Goal: Transaction & Acquisition: Purchase product/service

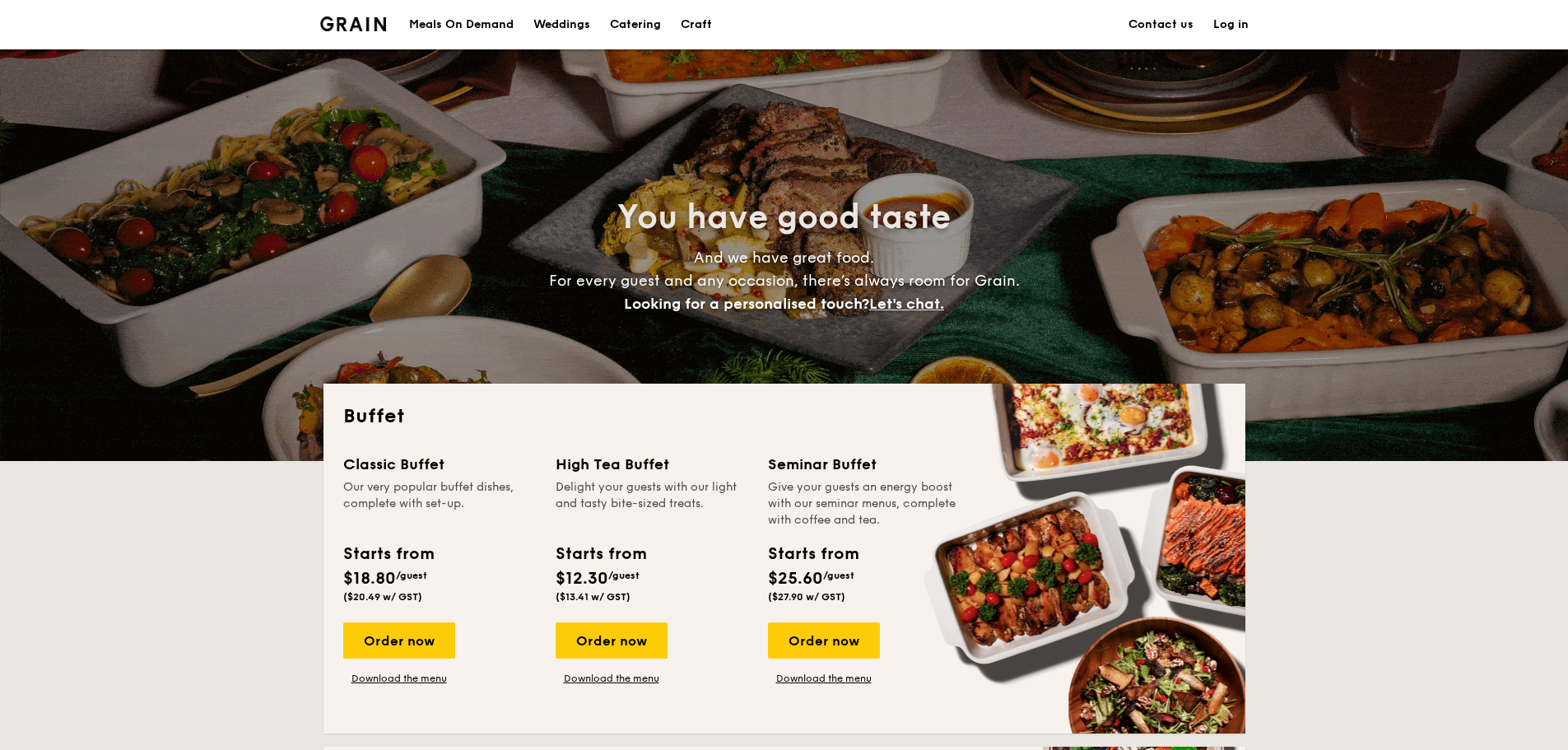
scroll to position [247, 0]
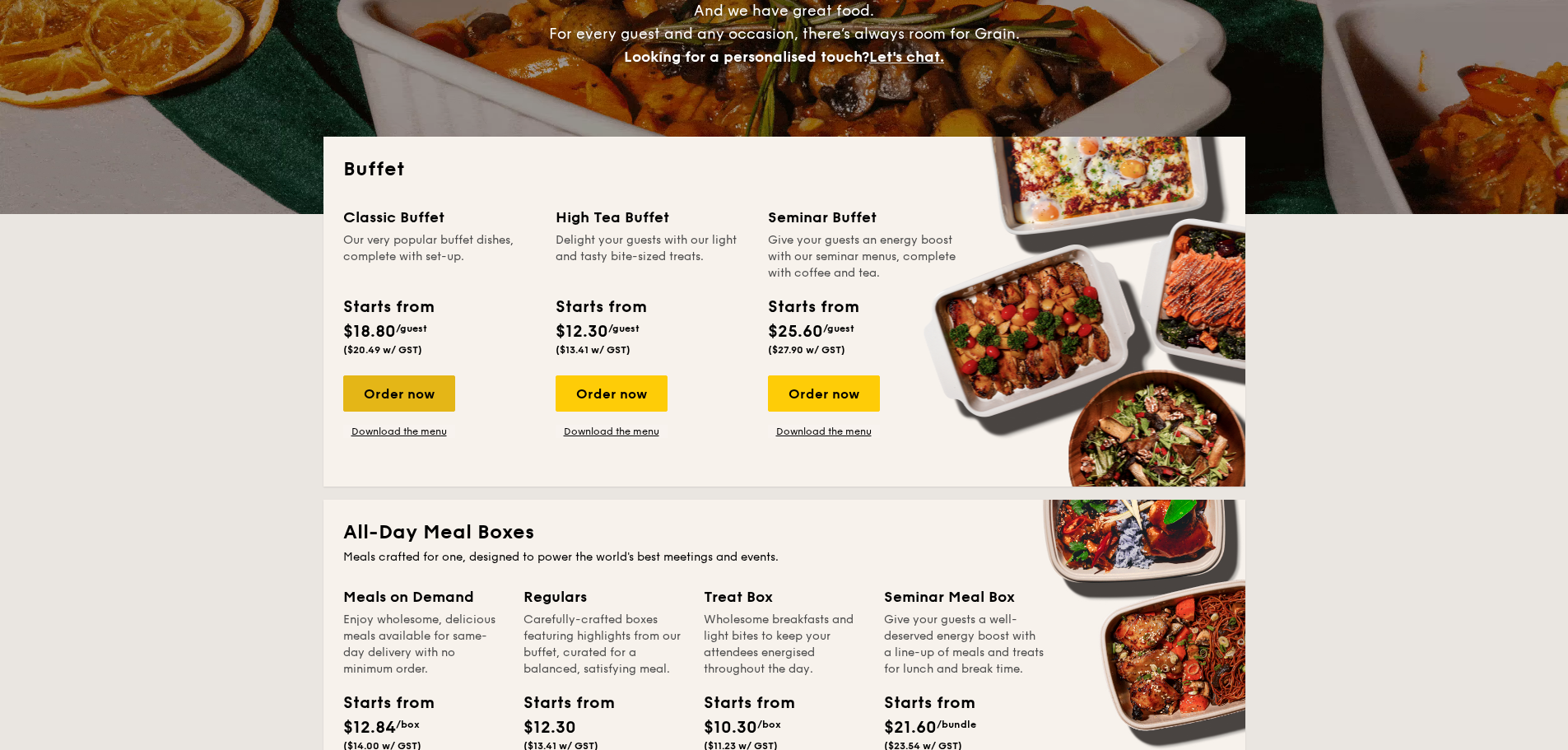
click at [418, 388] on div "Order now" at bounding box center [398, 394] width 112 height 37
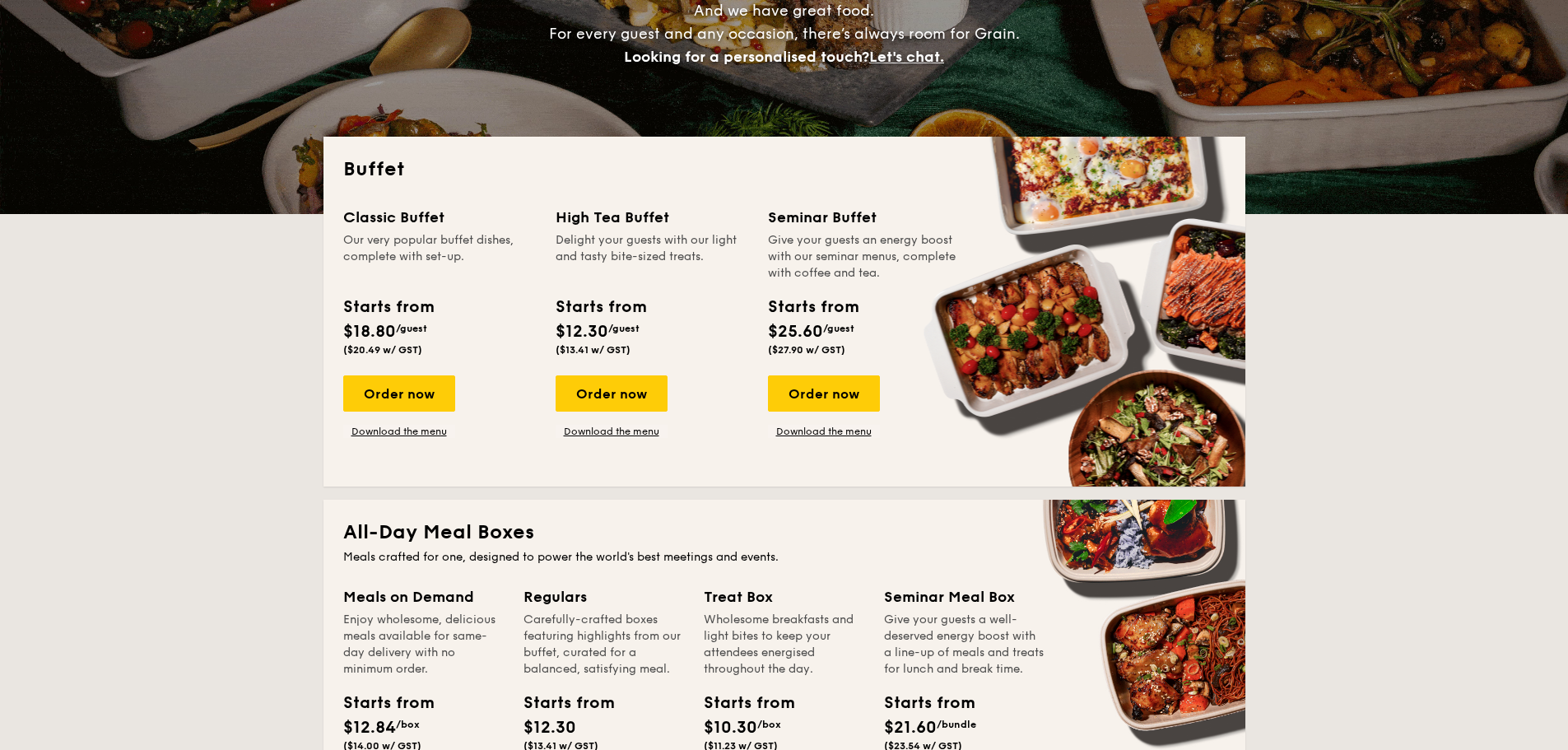
scroll to position [0, 0]
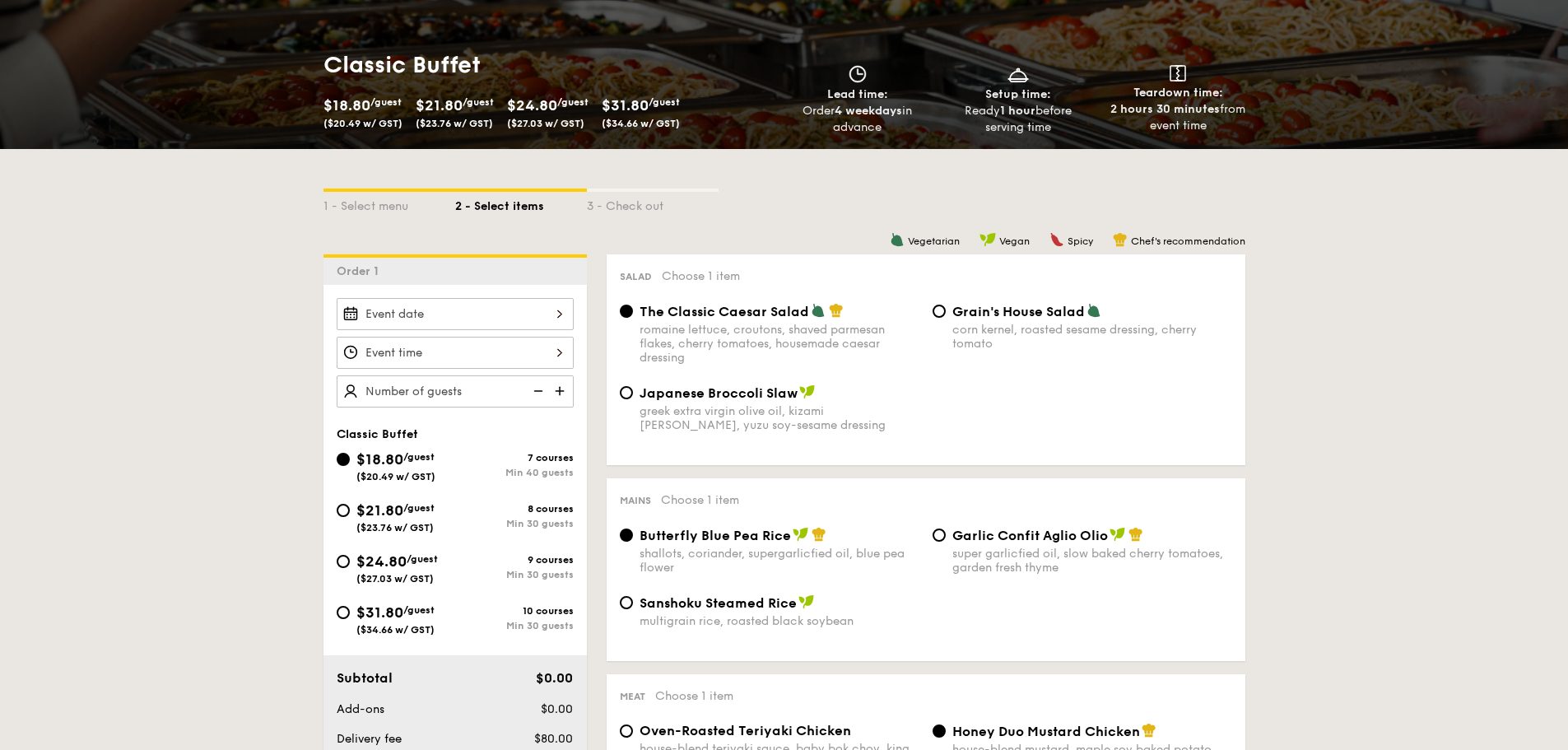
scroll to position [247, 0]
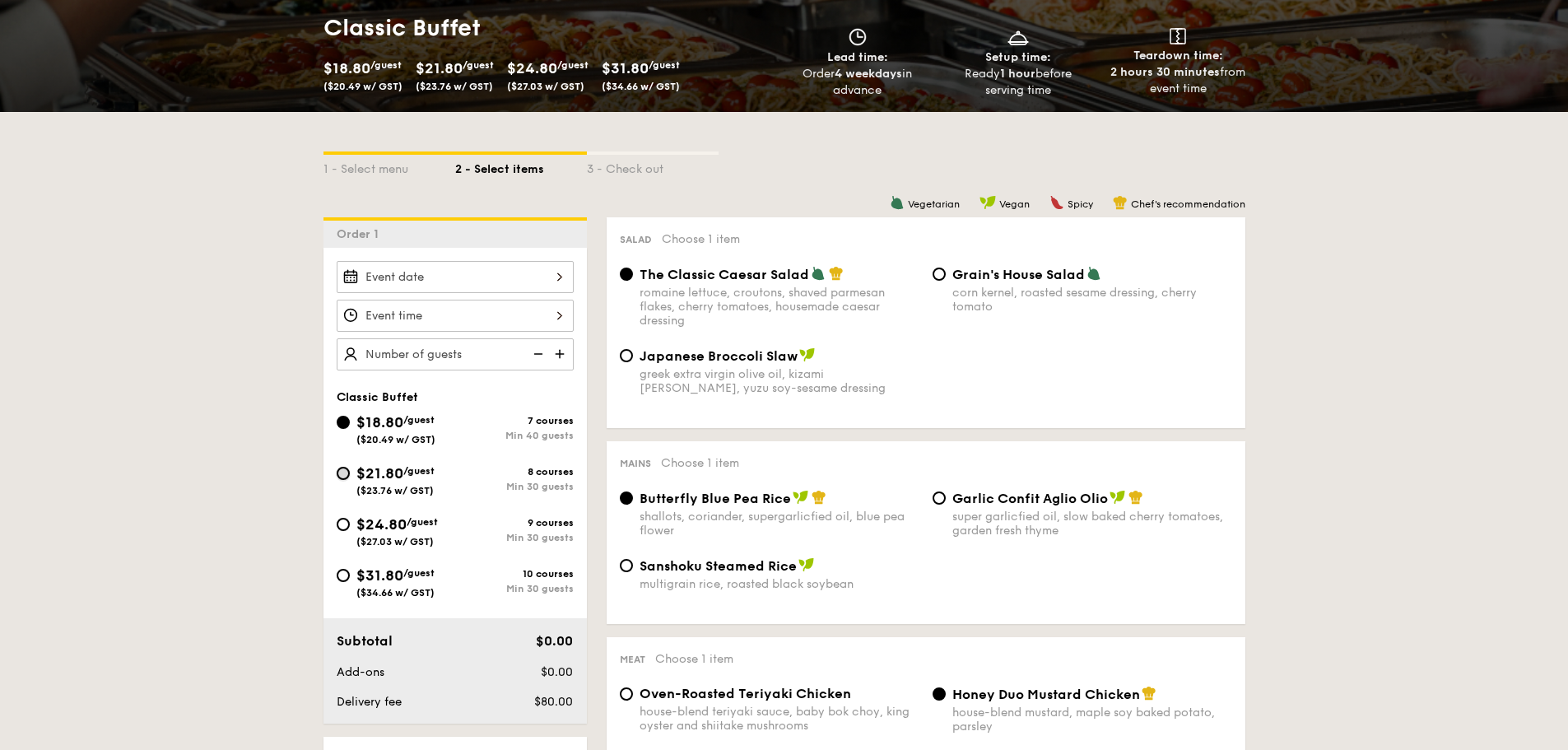
click at [343, 478] on input "$21.80 /guest ($23.76 w/ GST) 8 courses Min 30 guests" at bounding box center [343, 474] width 13 height 13
radio input "true"
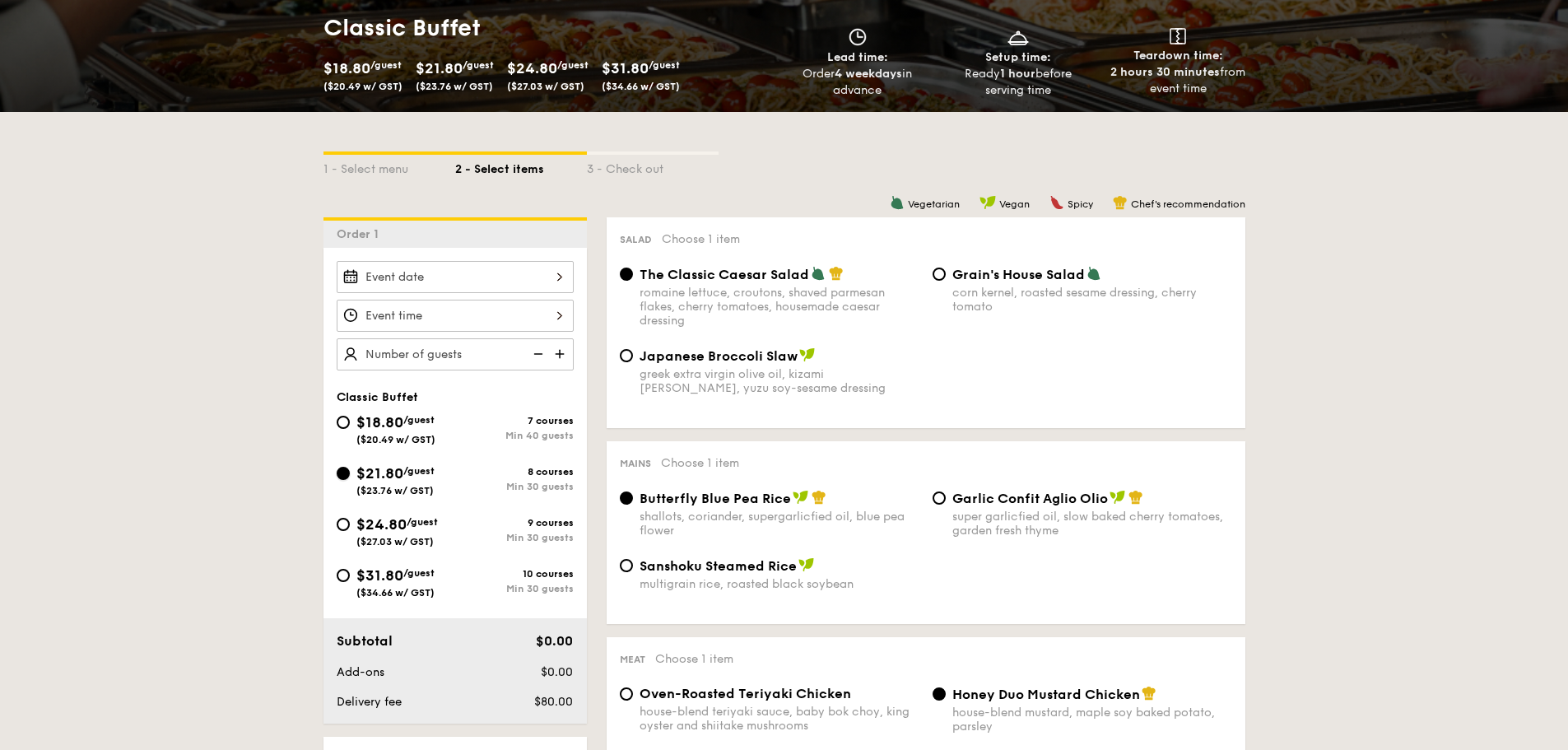
radio input "true"
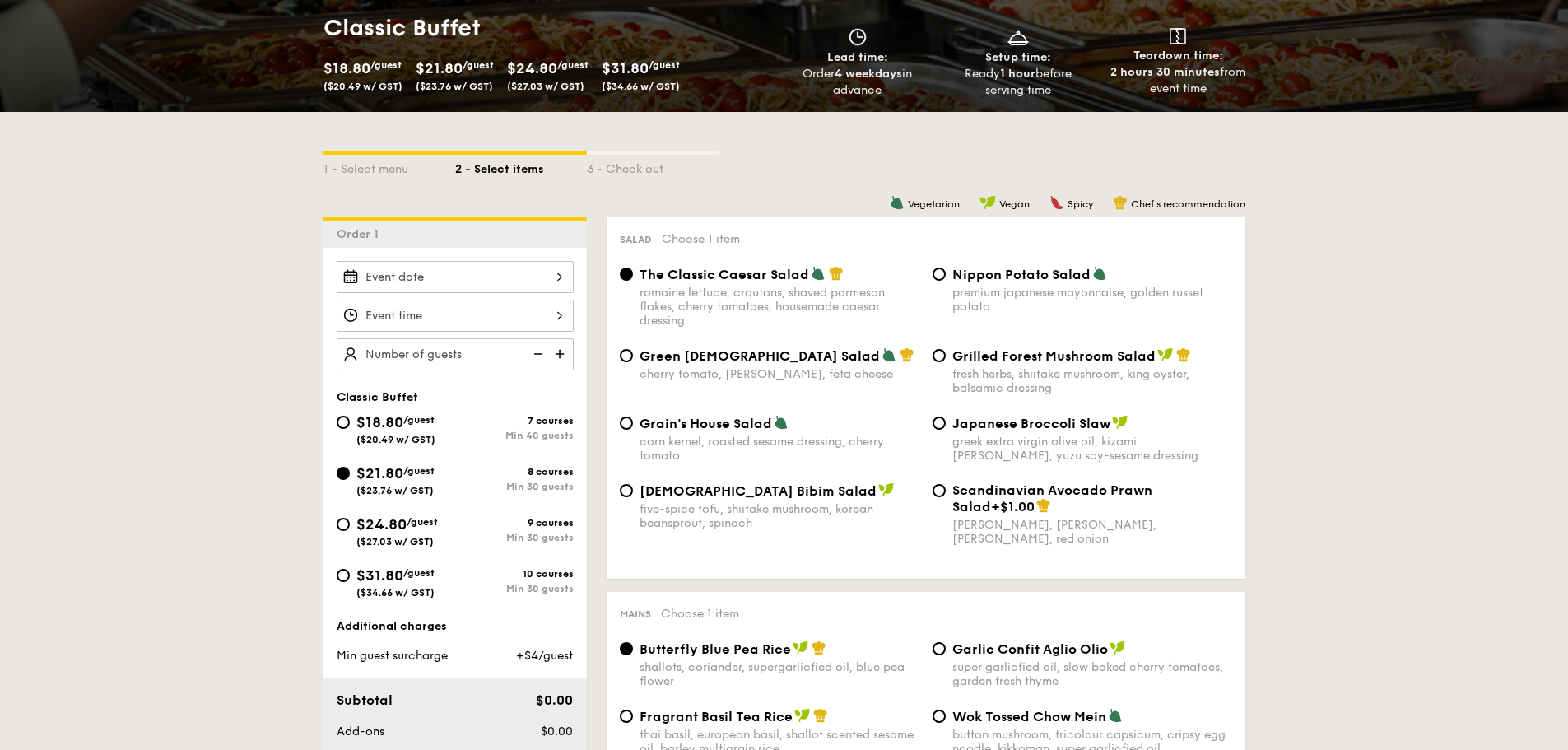
click at [701, 490] on span "[DEMOGRAPHIC_DATA] Bibim Salad" at bounding box center [758, 491] width 237 height 16
click at [633, 490] on input "Korean Bibim Salad five-spice tofu, shiitake mushroom, korean beansprout, spina…" at bounding box center [627, 491] width 13 height 13
radio input "true"
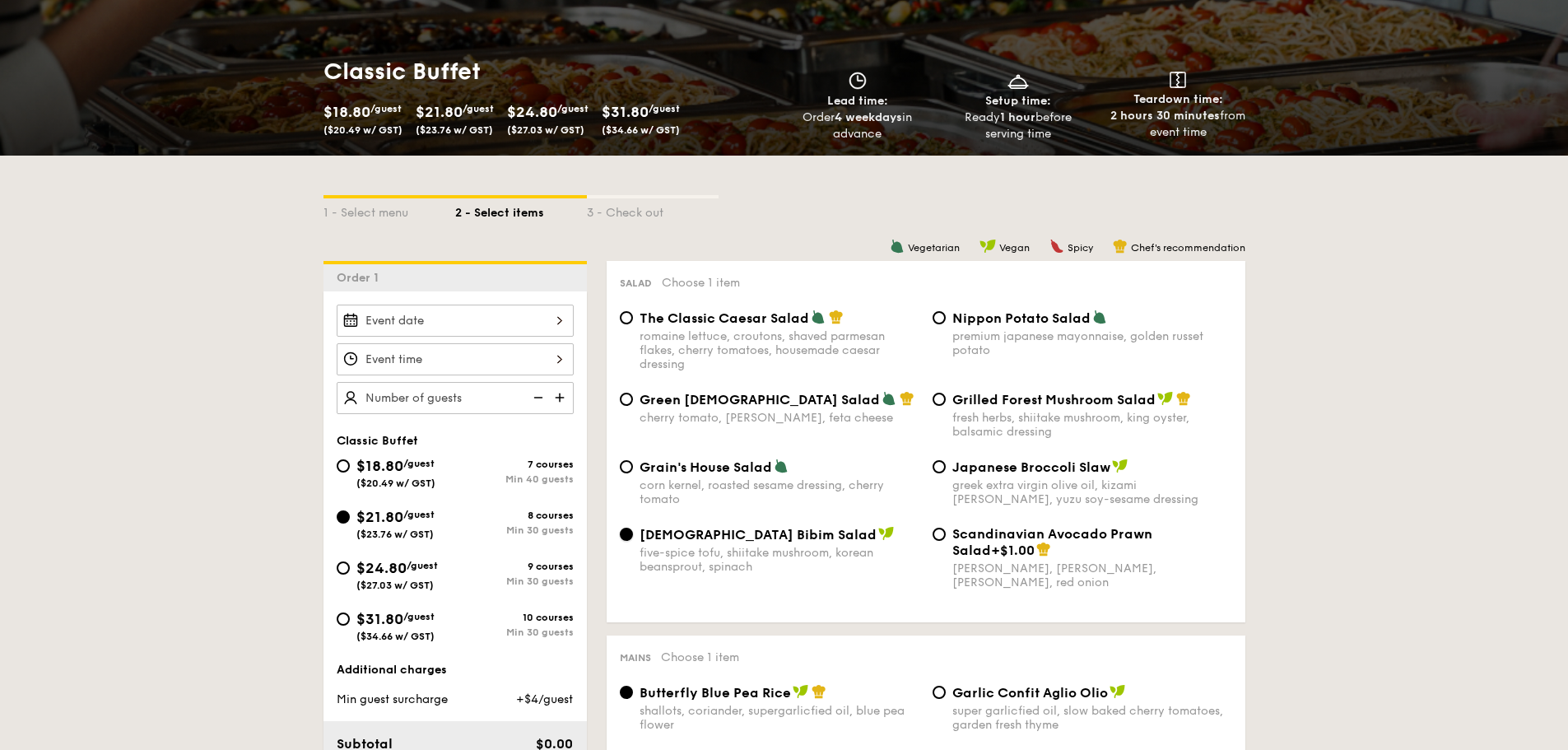
scroll to position [164, 0]
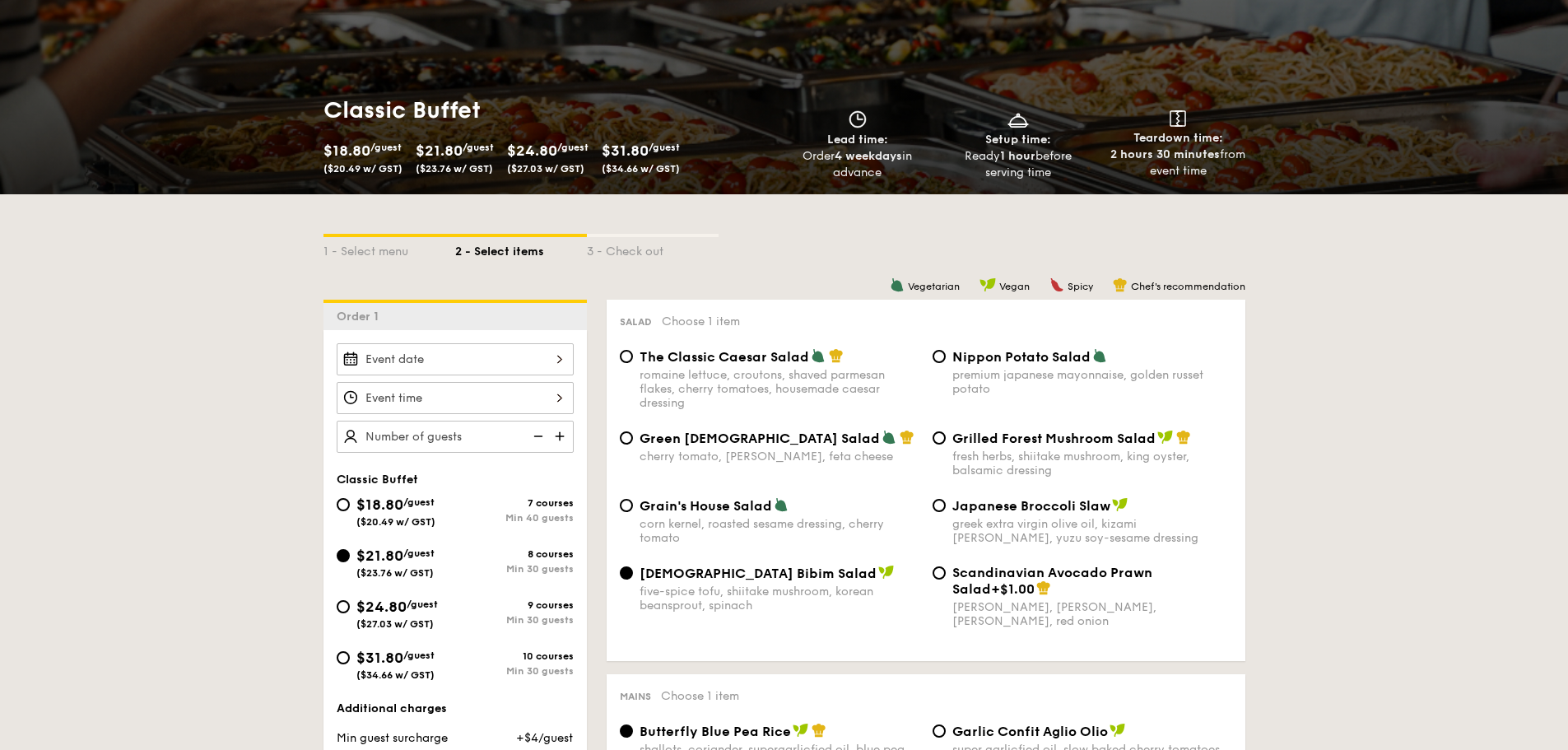
click at [801, 353] on span "The Classic Caesar Salad" at bounding box center [724, 357] width 170 height 16
click at [633, 353] on input "The Classic Caesar Salad romaine lettuce, croutons, shaved parmesan flakes, che…" at bounding box center [627, 356] width 13 height 13
radio input "true"
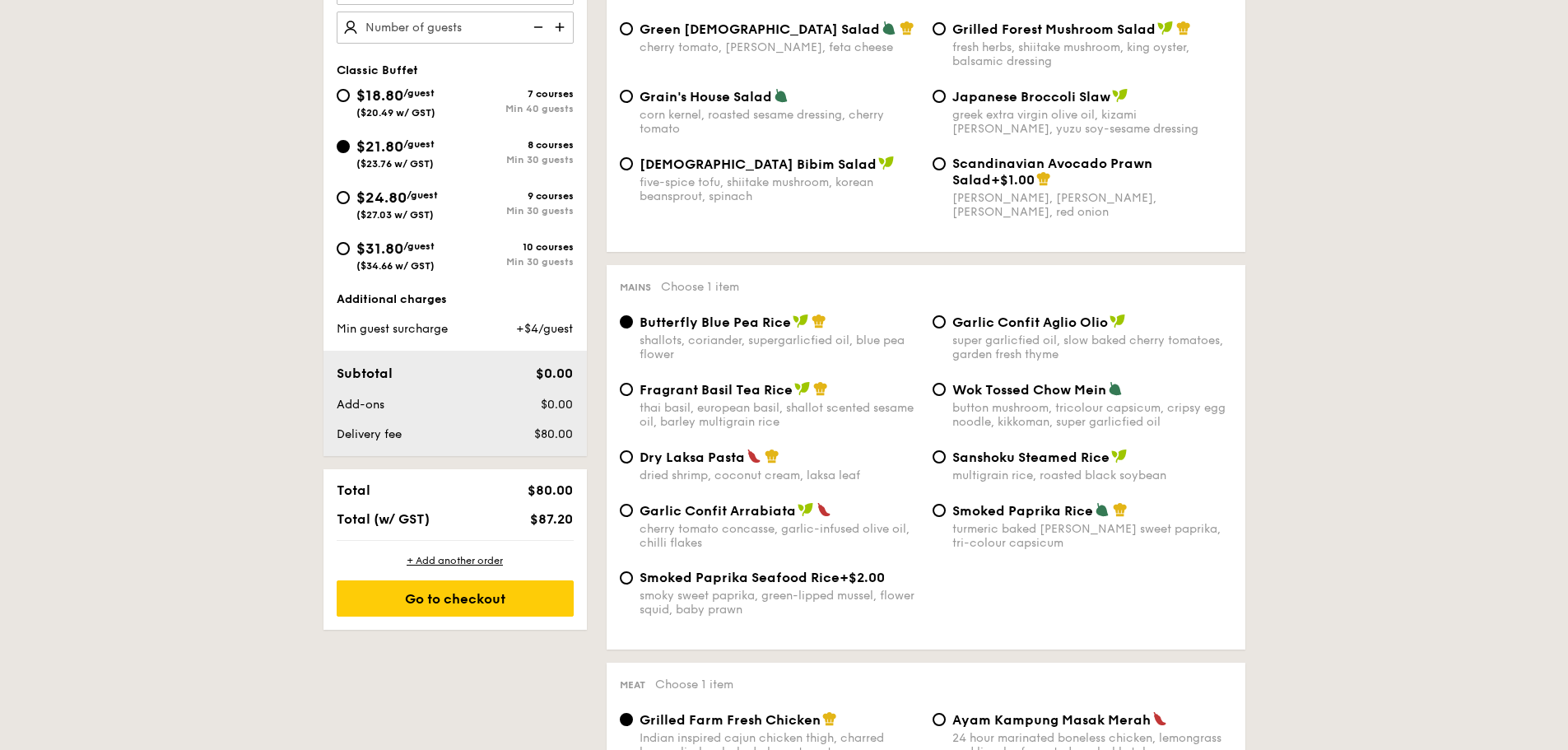
scroll to position [576, 0]
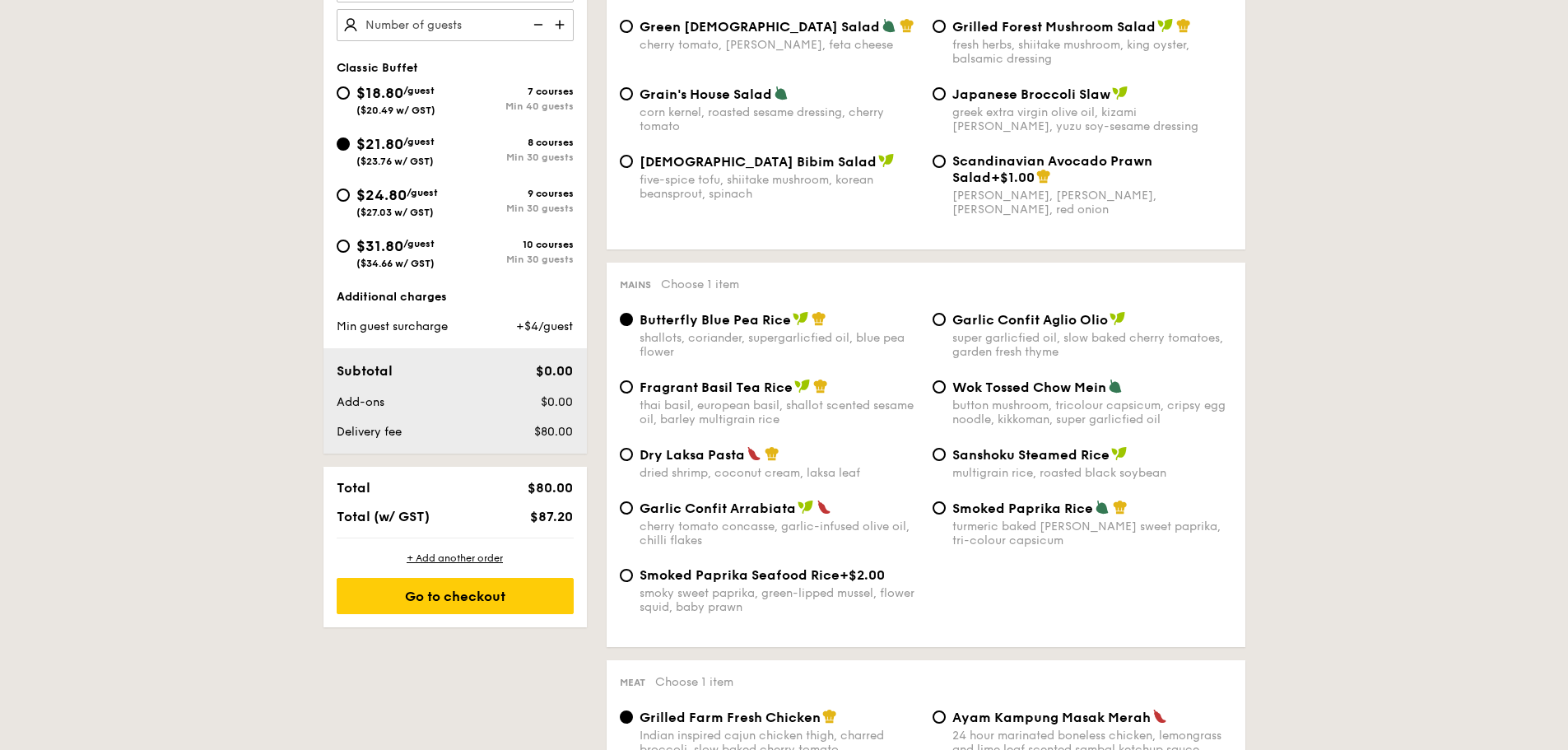
click at [778, 317] on span "Butterfly Blue Pea Rice" at bounding box center [715, 320] width 151 height 16
click at [633, 317] on input "Butterfly Blue Pea Rice shallots, coriander, supergarlicfied oil, blue pea flow…" at bounding box center [627, 320] width 13 height 13
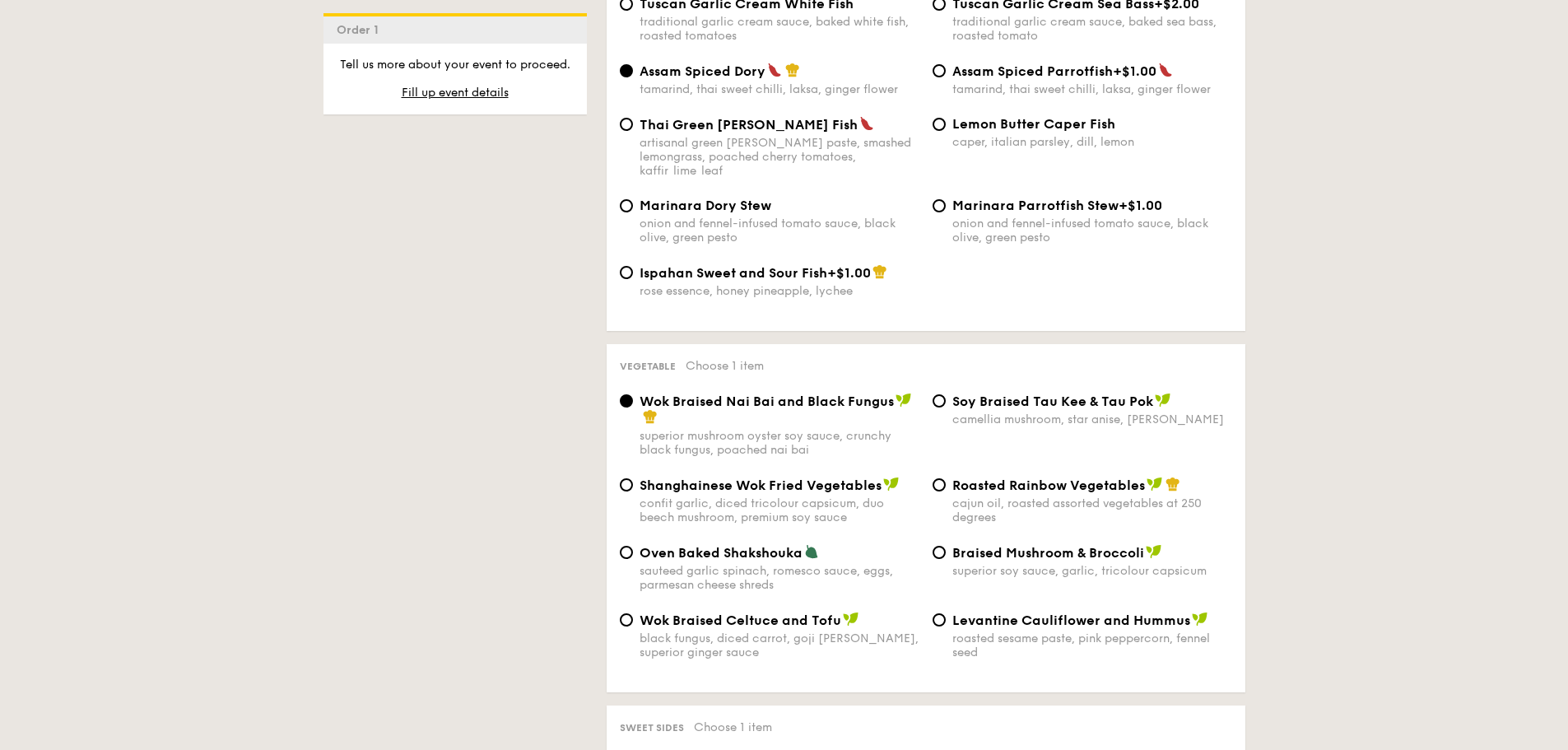
scroll to position [1812, 0]
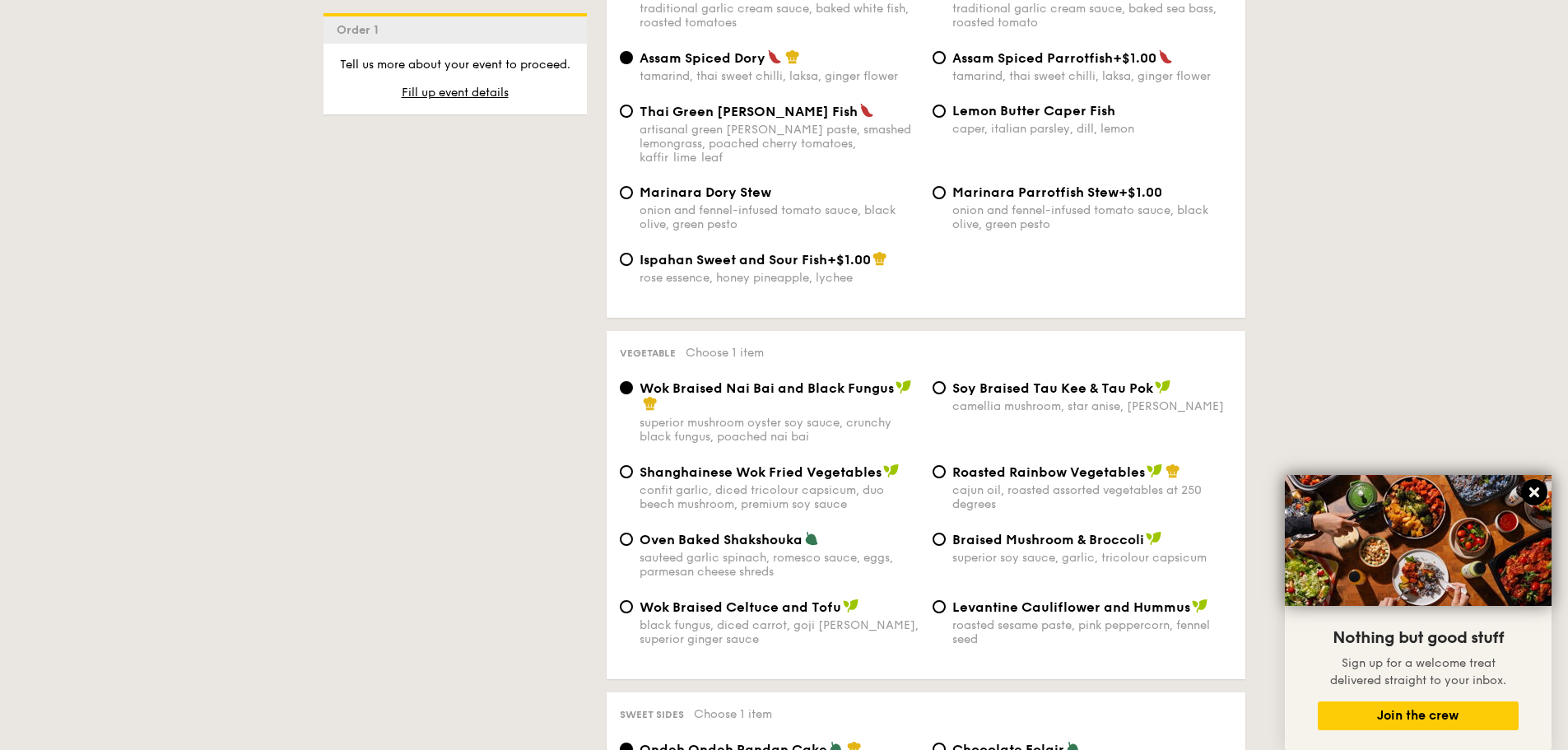
click at [1532, 492] on icon at bounding box center [1534, 492] width 10 height 10
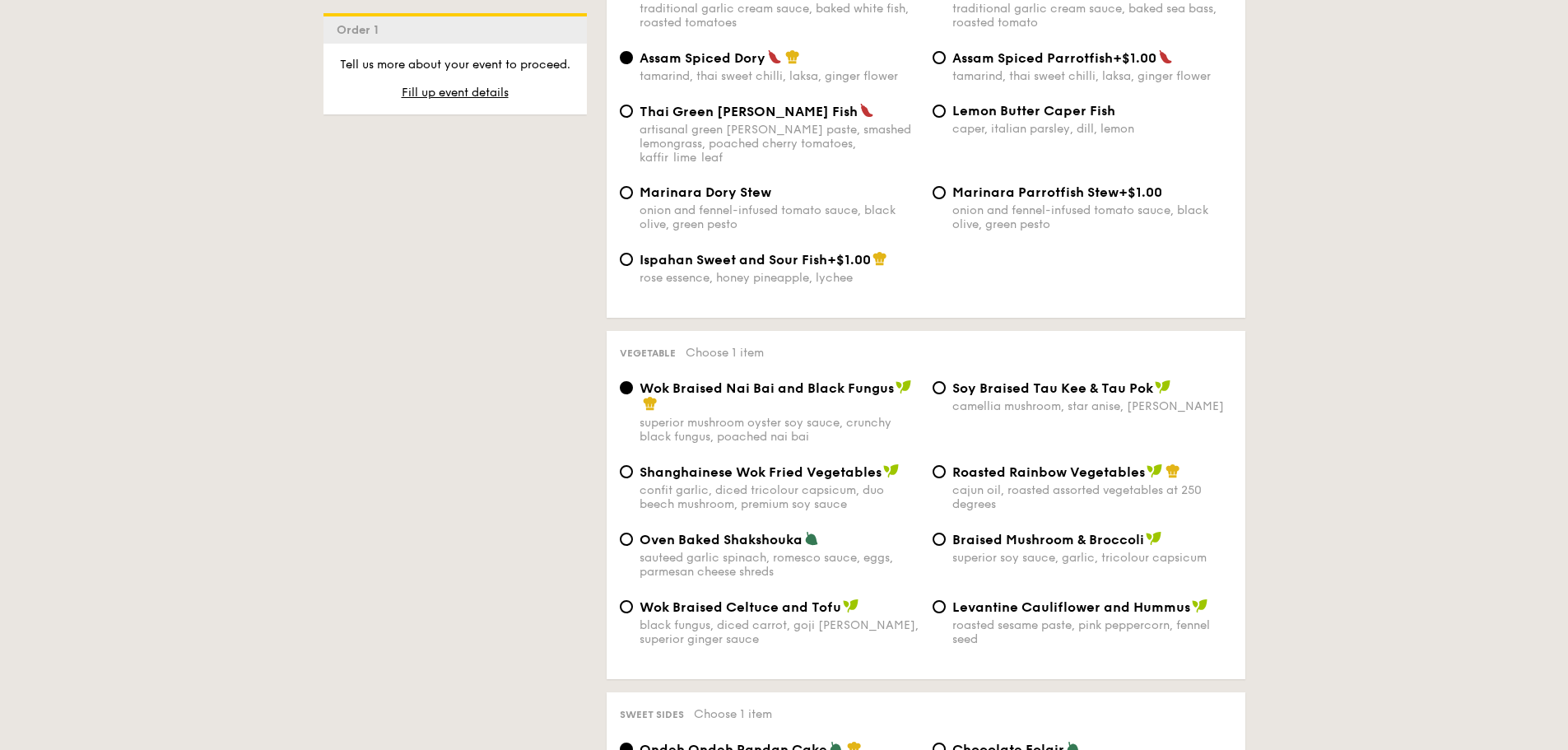
click at [829, 483] on div "confit garlic, diced tricolour capsicum, duo beech mushroom, premium soy sauce" at bounding box center [780, 497] width 280 height 28
click at [633, 465] on input "Shanghainese Wok Fried Vegetables confit garlic, diced tricolour capsicum, duo …" at bounding box center [627, 472] width 13 height 13
radio input "true"
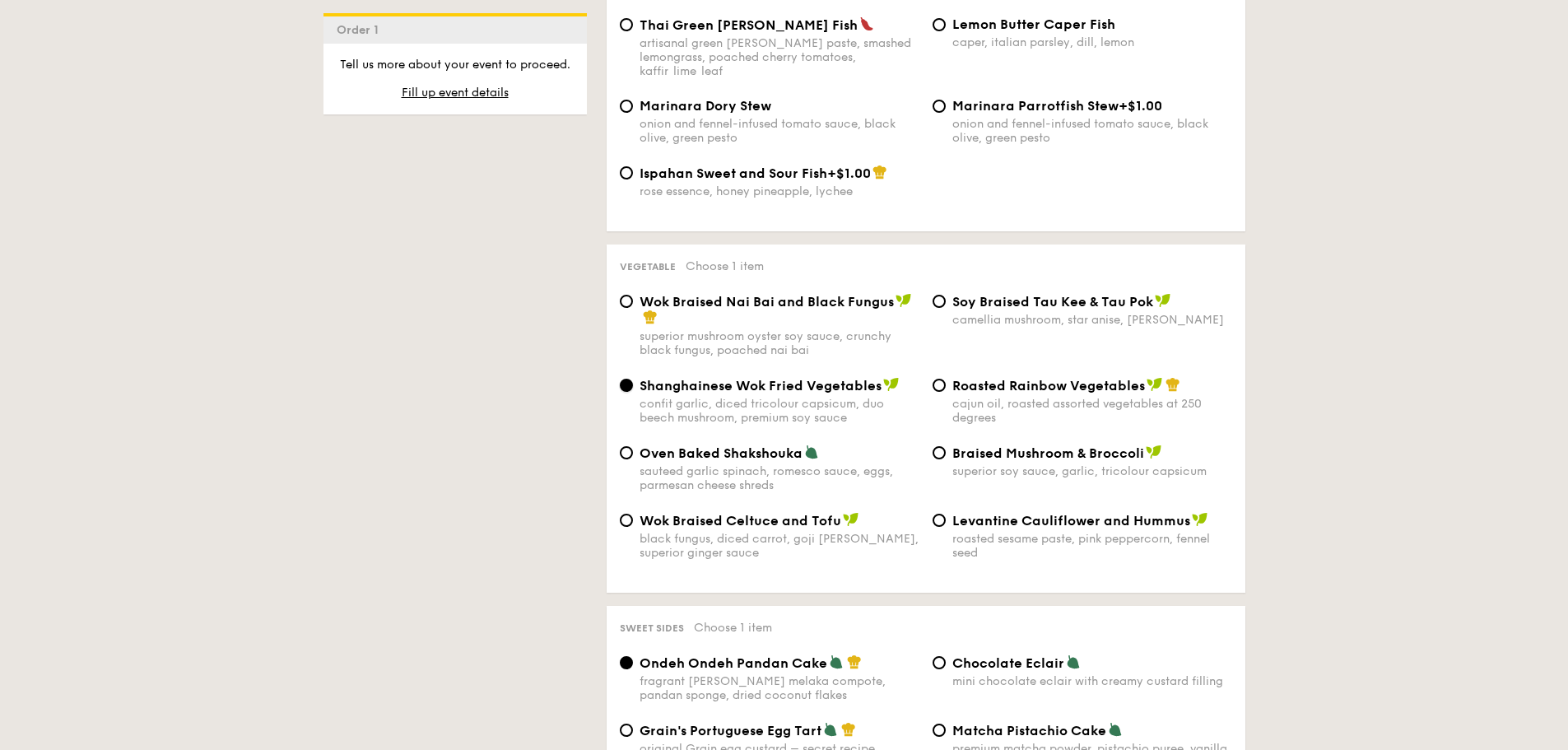
scroll to position [2142, 0]
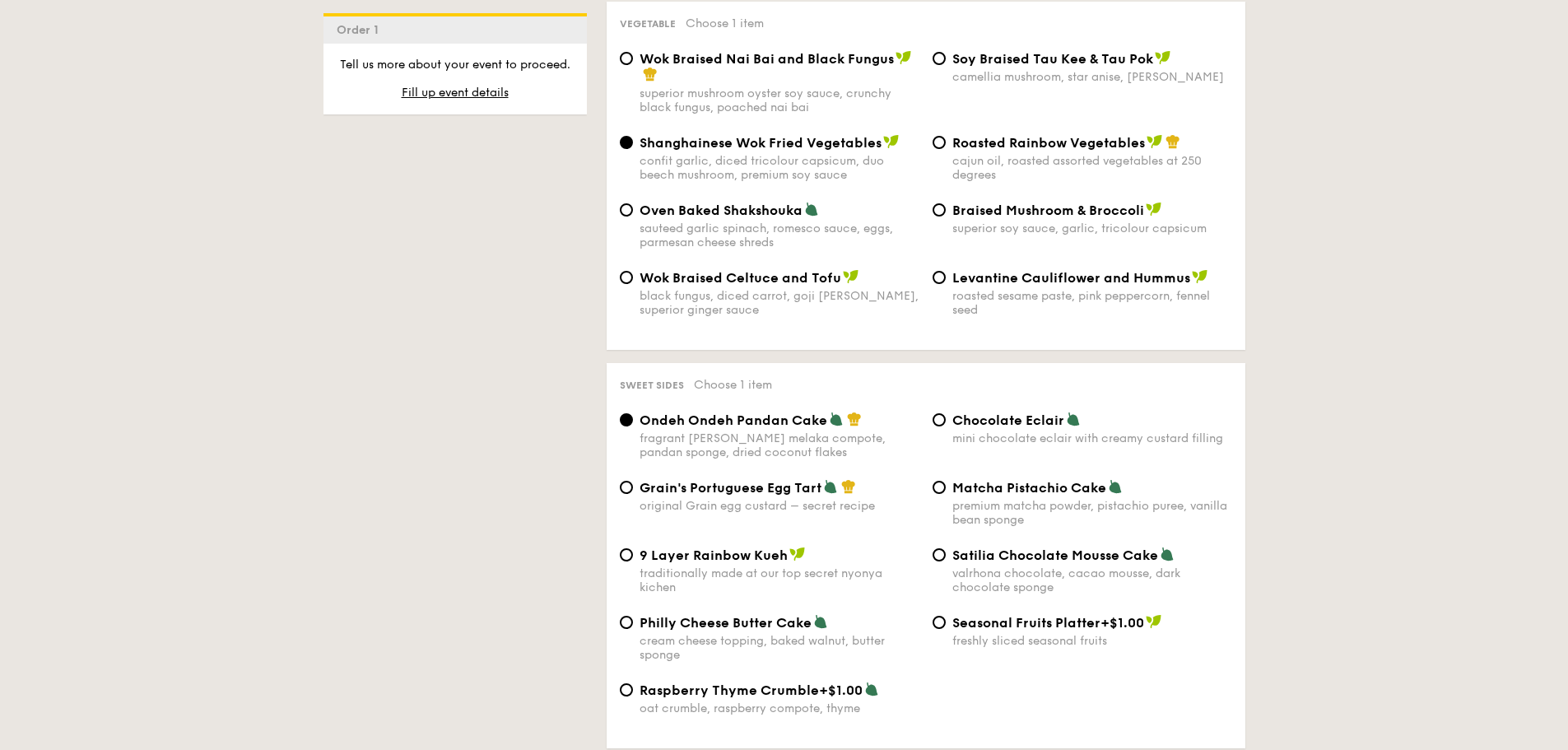
click at [1066, 548] on span "Satilia Chocolate Mousse Cake" at bounding box center [1055, 555] width 206 height 16
click at [946, 549] on input "Satilia Chocolate Mousse Cake valrhona chocolate, cacao mousse, dark chocolate …" at bounding box center [939, 555] width 13 height 13
radio input "true"
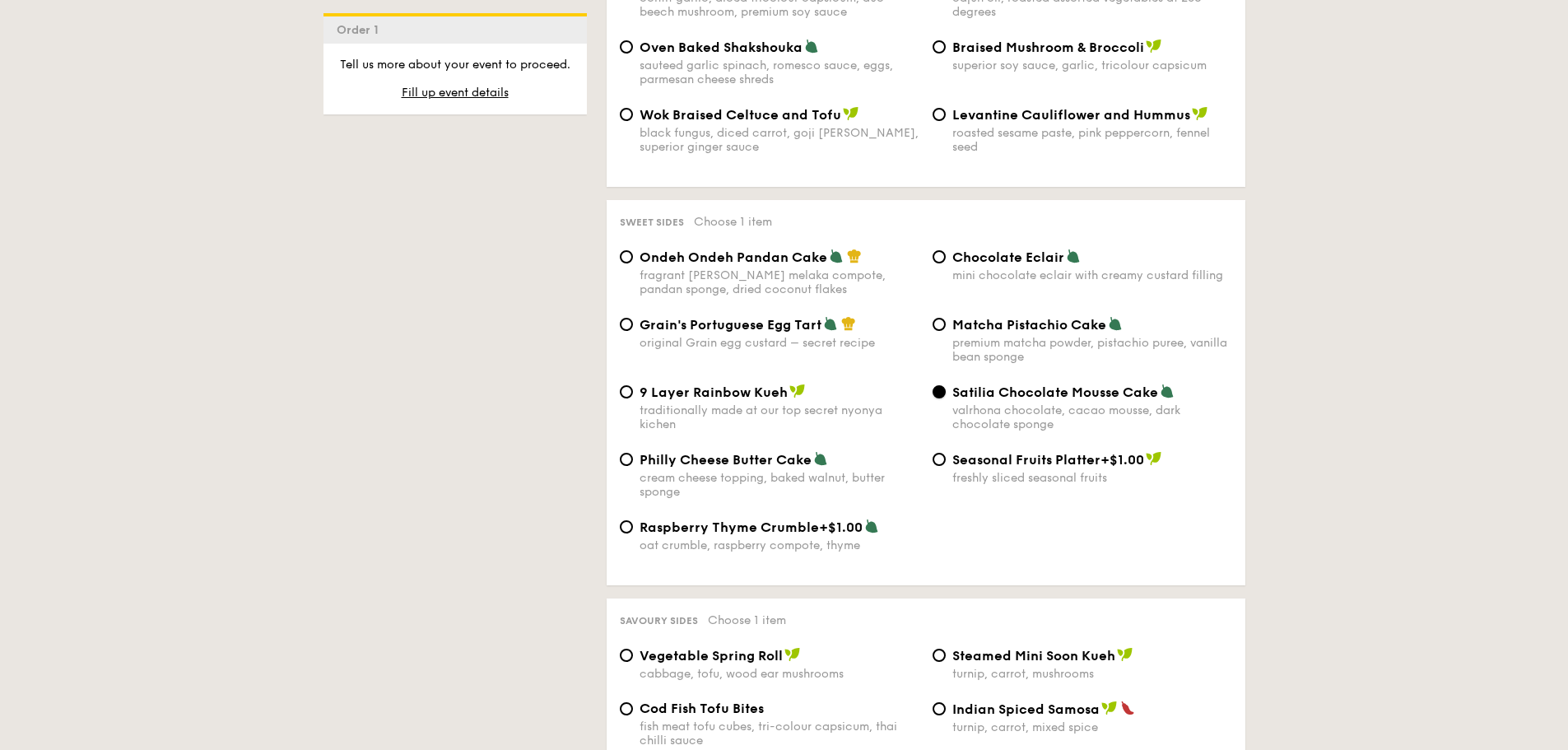
scroll to position [2554, 0]
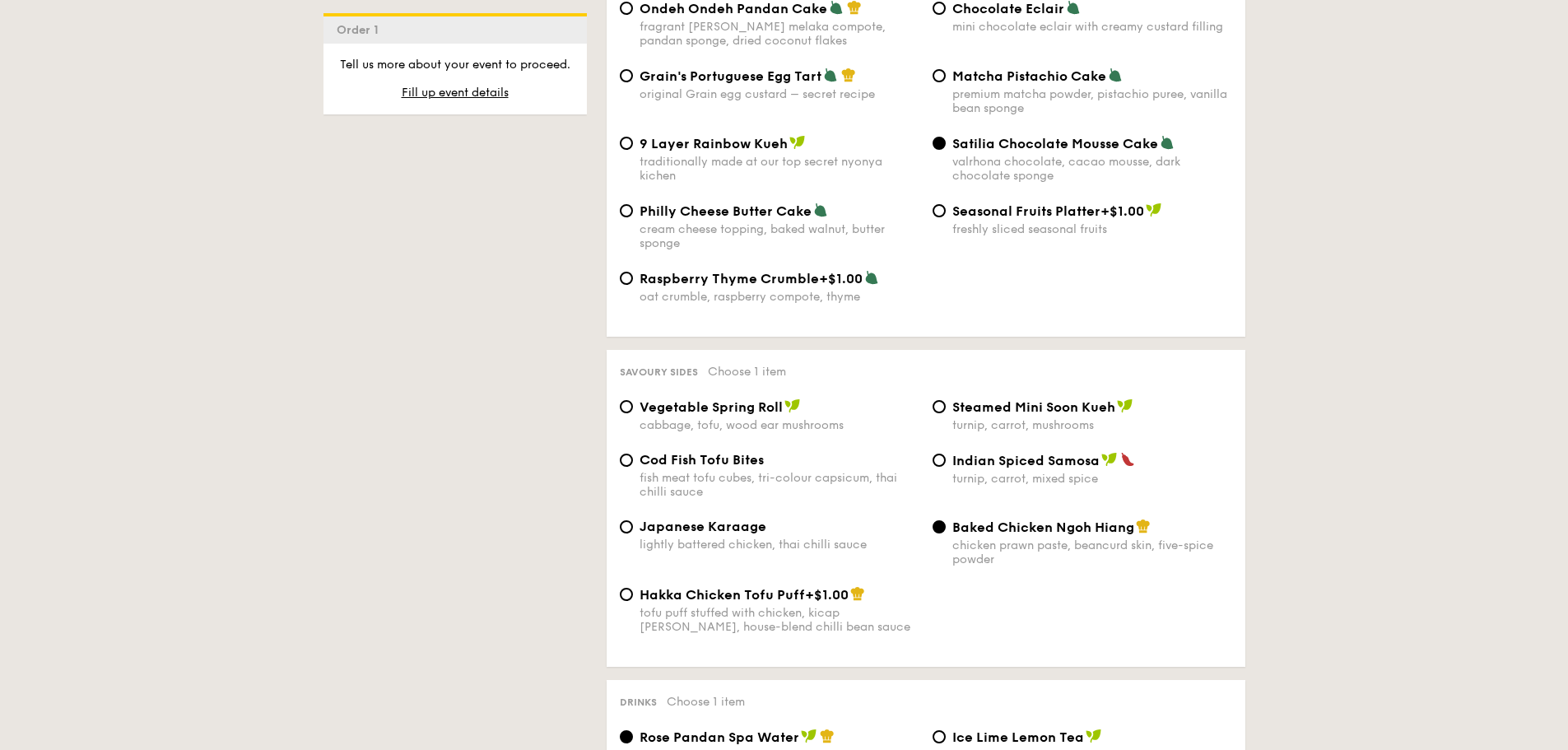
click at [759, 399] on span "Vegetable Spring Roll" at bounding box center [711, 407] width 143 height 16
click at [633, 400] on input "Vegetable Spring Roll cabbage, tofu, wood ear mushrooms" at bounding box center [627, 407] width 13 height 13
radio input "true"
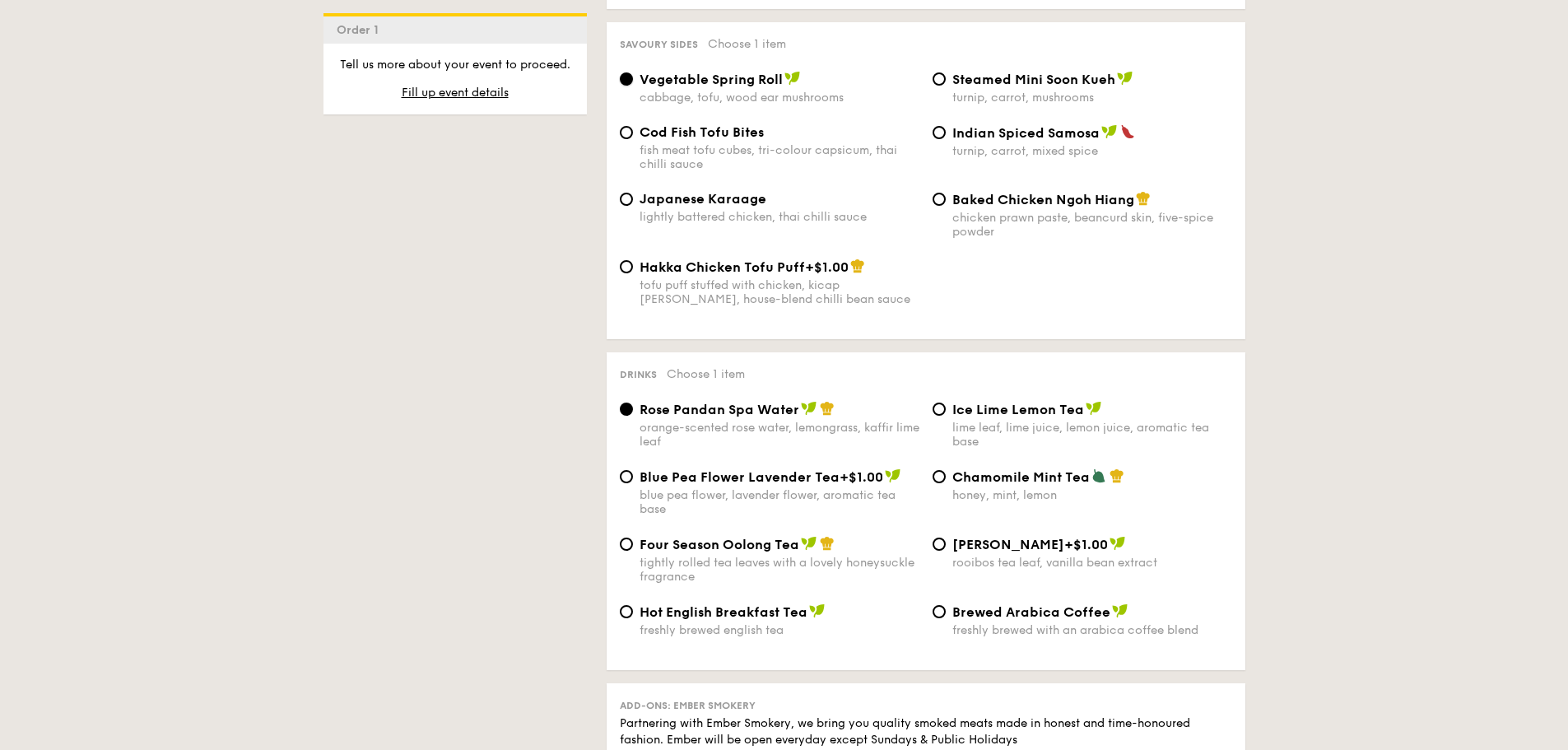
scroll to position [2883, 0]
click at [779, 536] on span "Four Season Oolong Tea" at bounding box center [720, 543] width 160 height 16
click at [633, 537] on input "Four Season Oolong Tea tightly rolled tea leaves with a lovely honeysuckle frag…" at bounding box center [627, 543] width 13 height 13
radio input "true"
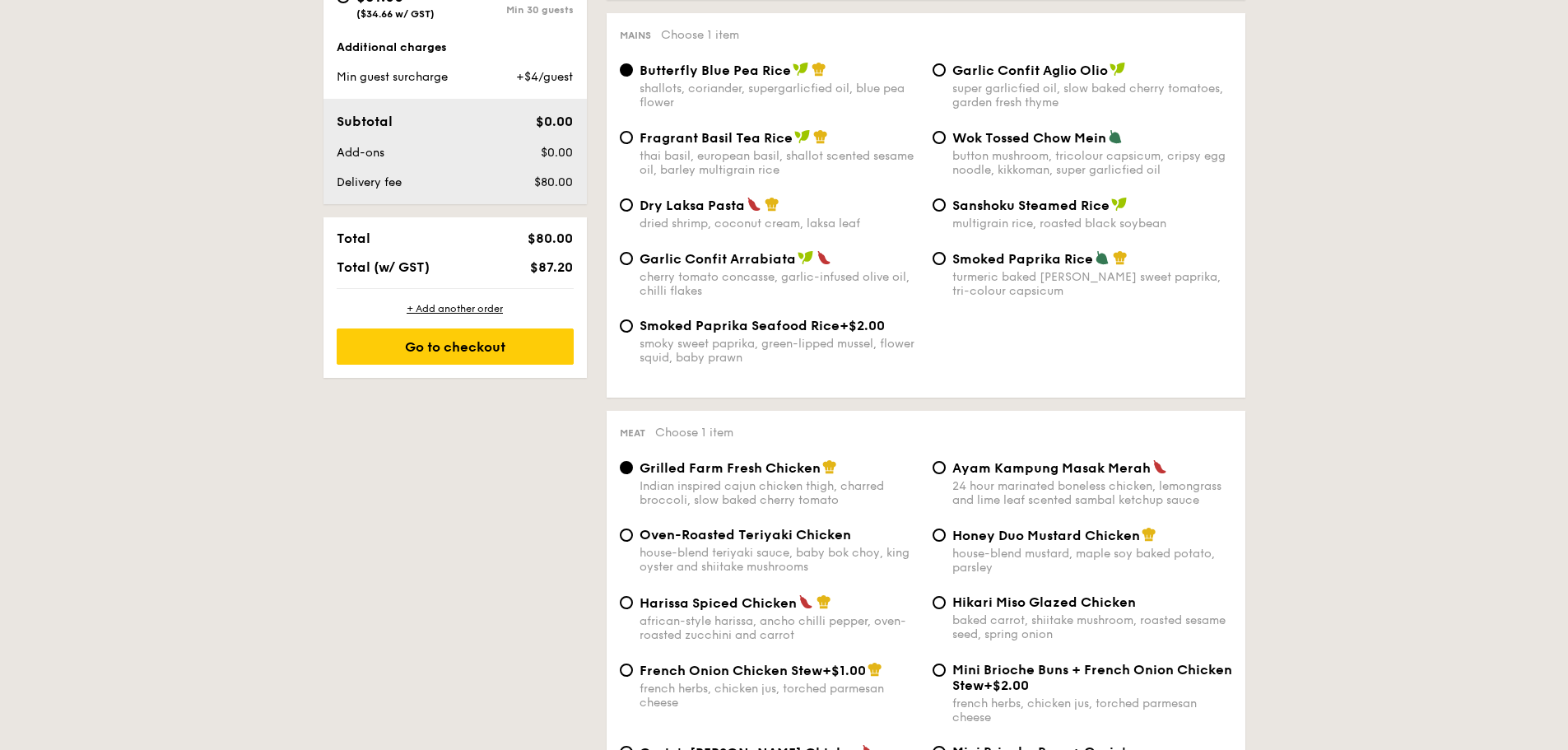
scroll to position [494, 0]
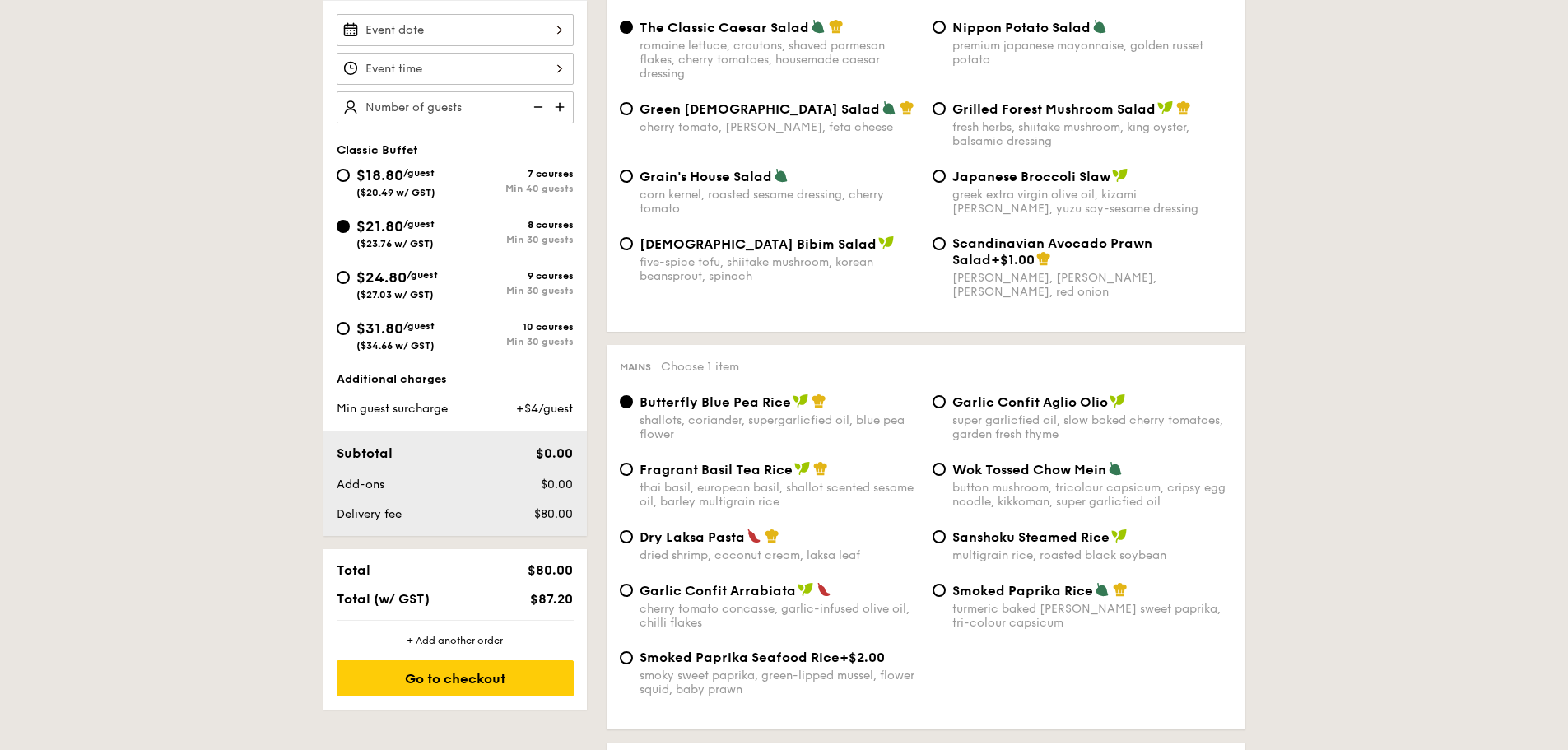
click at [369, 282] on span "$24.80" at bounding box center [380, 277] width 50 height 18
click at [349, 282] on input "$24.80 /guest ($27.03 w/ GST) 9 courses Min 30 guests" at bounding box center [343, 277] width 13 height 13
radio input "true"
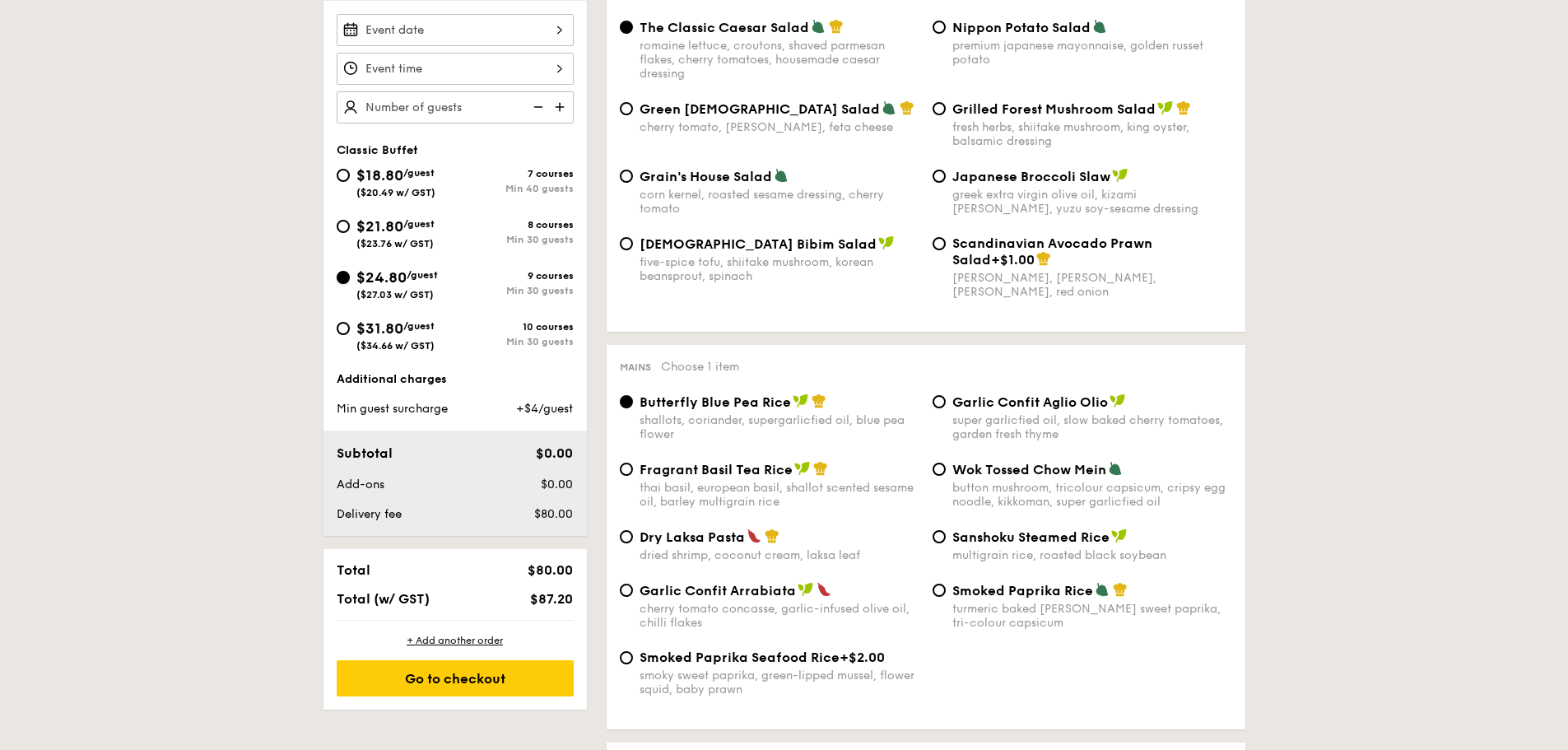
radio input "true"
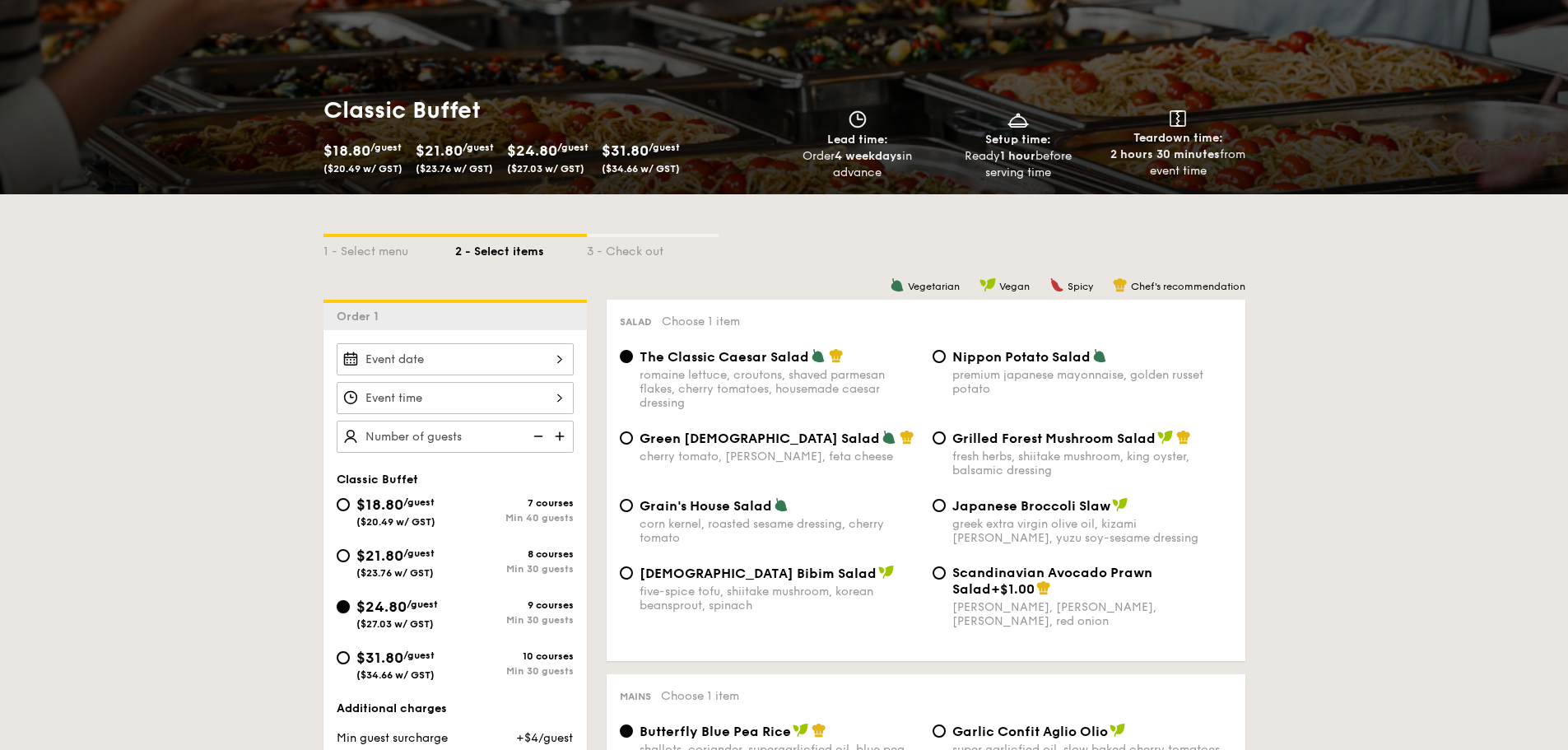
scroll to position [0, 0]
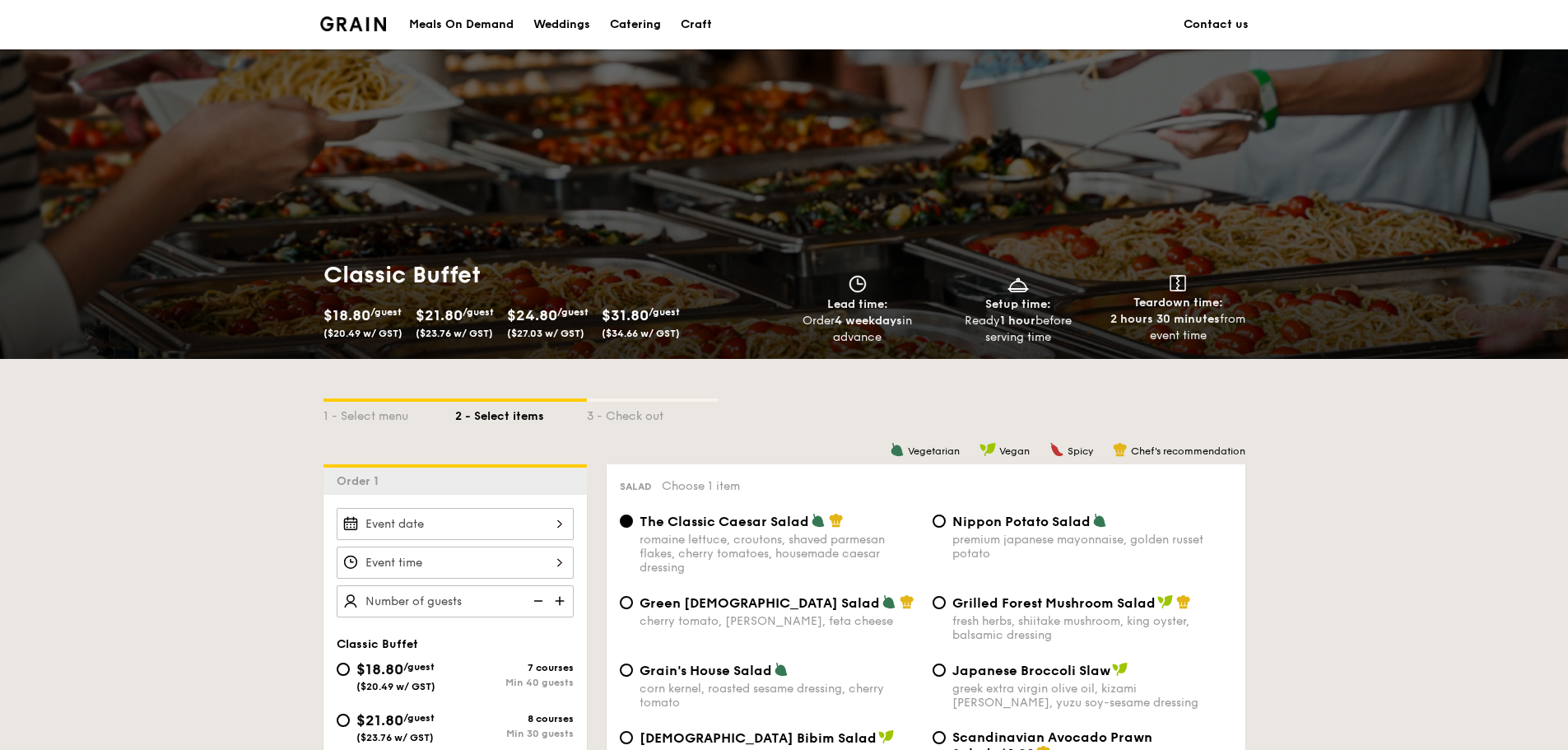
click at [455, 22] on div "Meals On Demand" at bounding box center [461, 24] width 104 height 50
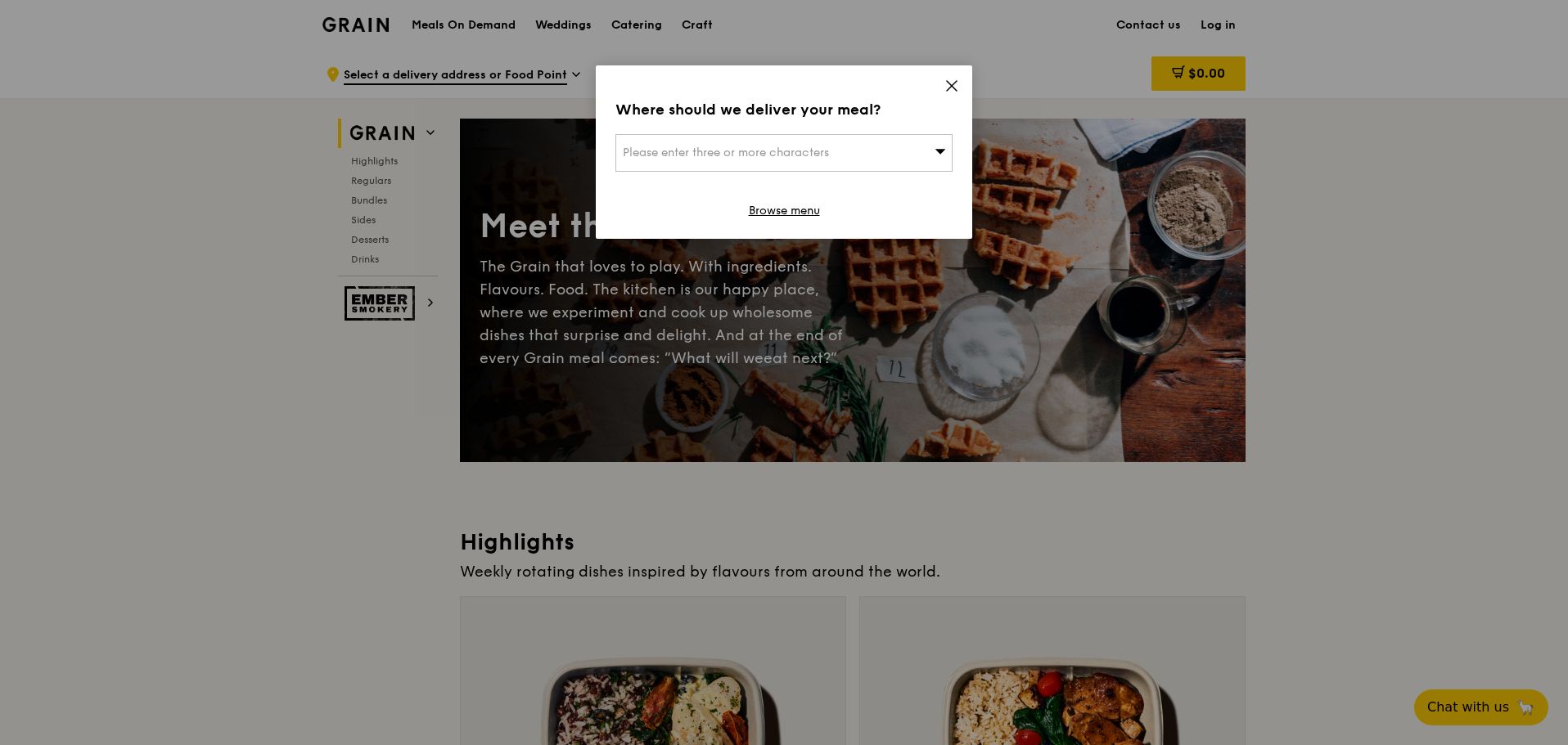
click at [956, 88] on icon at bounding box center [952, 86] width 15 height 15
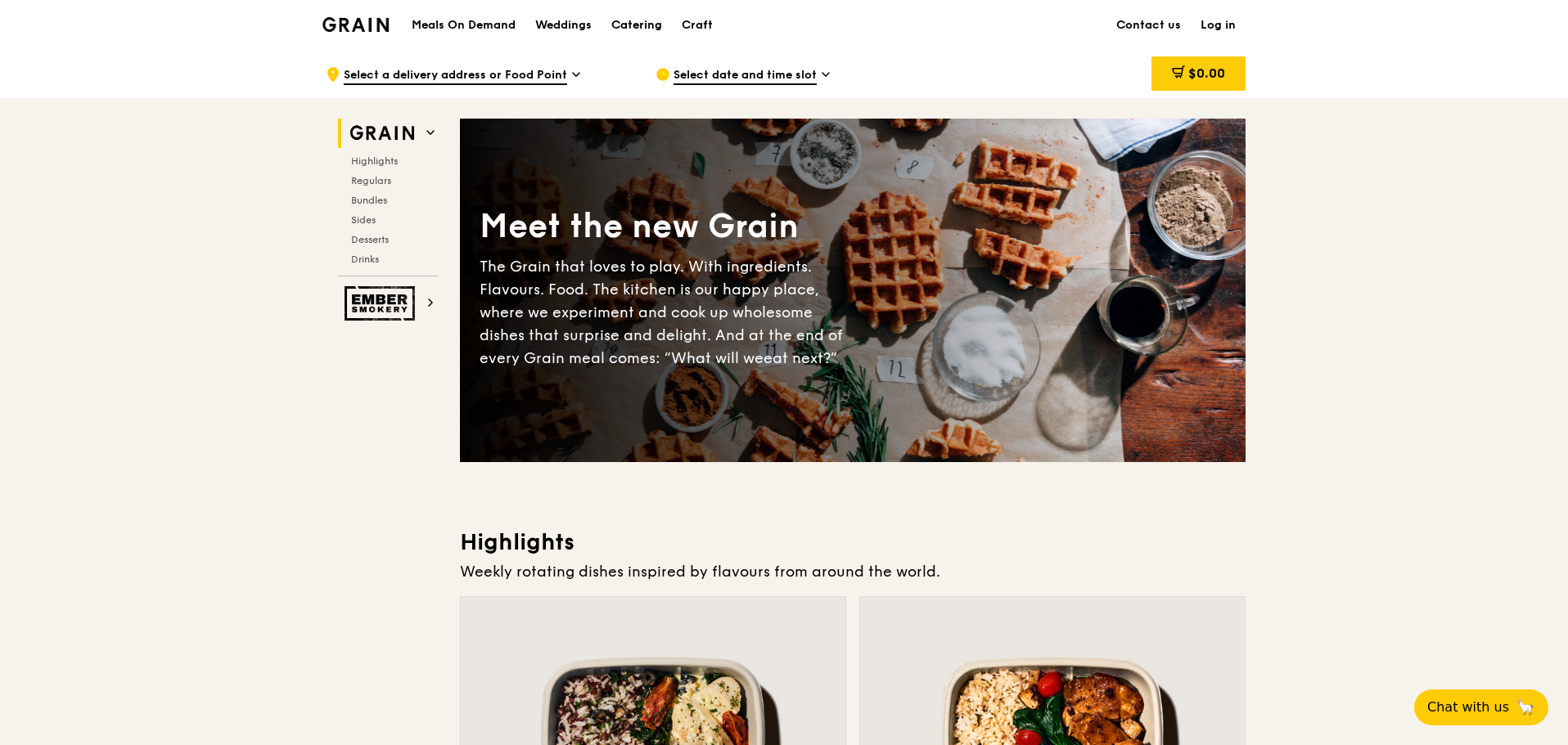
click at [631, 22] on div "Catering" at bounding box center [637, 25] width 50 height 49
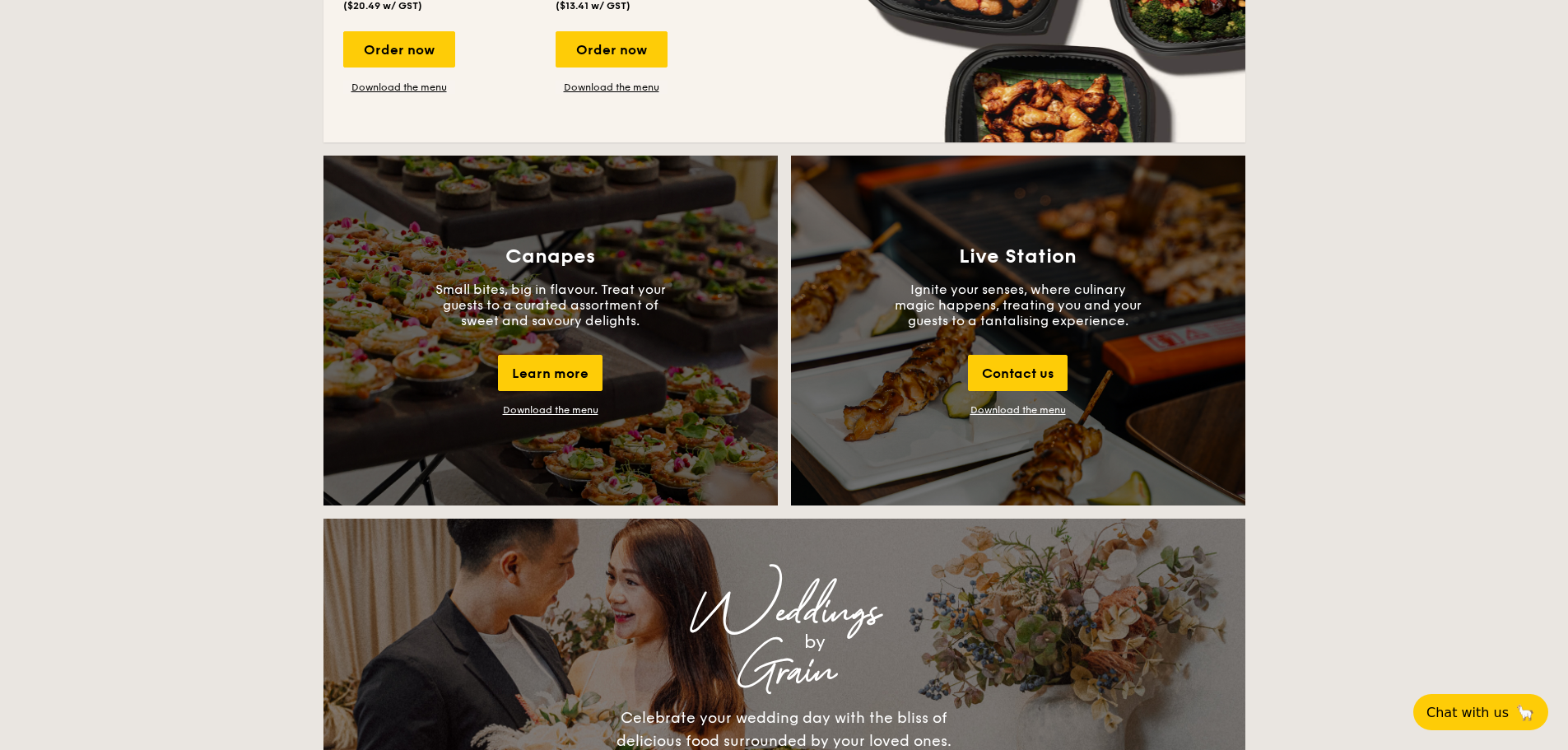
scroll to position [1565, 0]
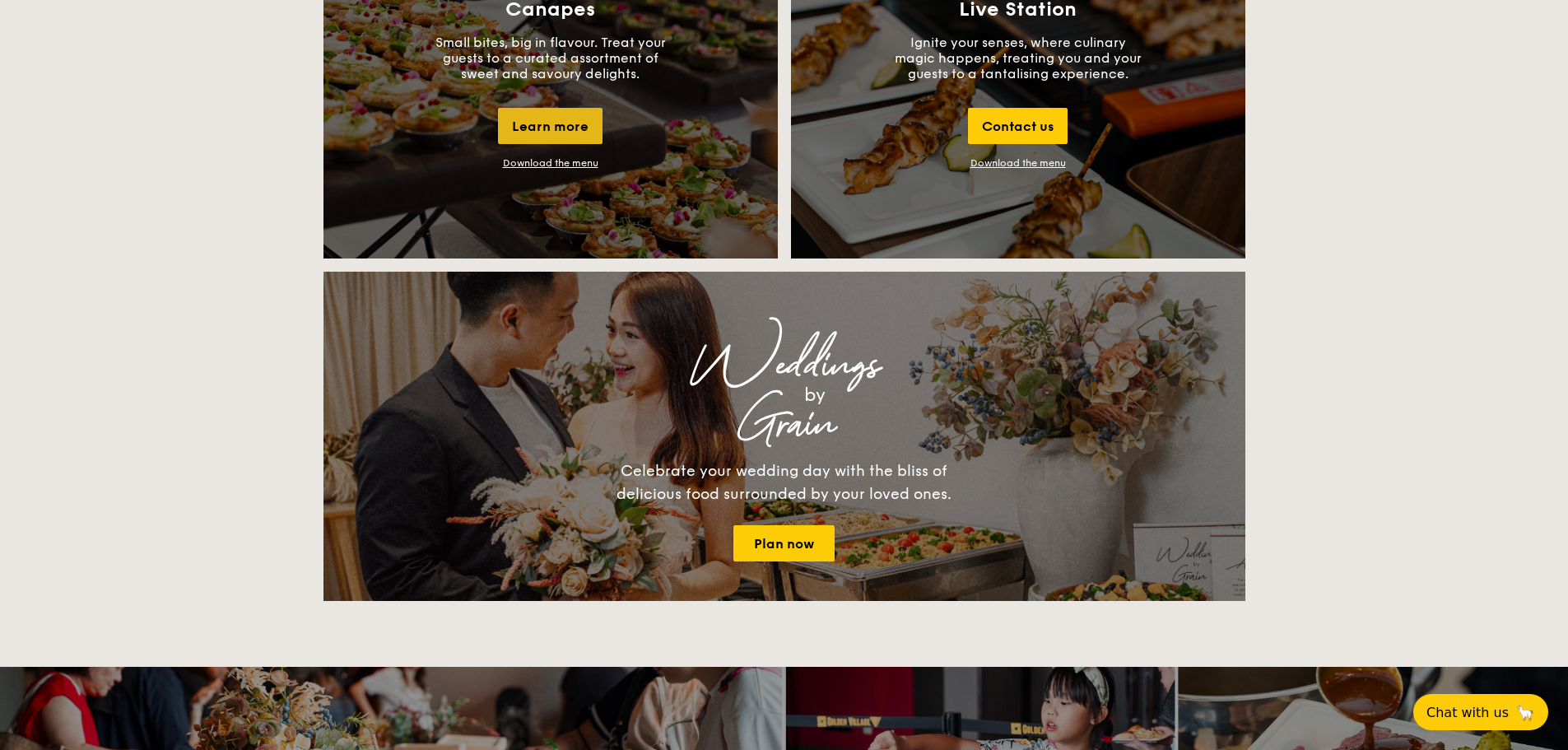
click at [564, 143] on div "Learn more" at bounding box center [550, 126] width 104 height 37
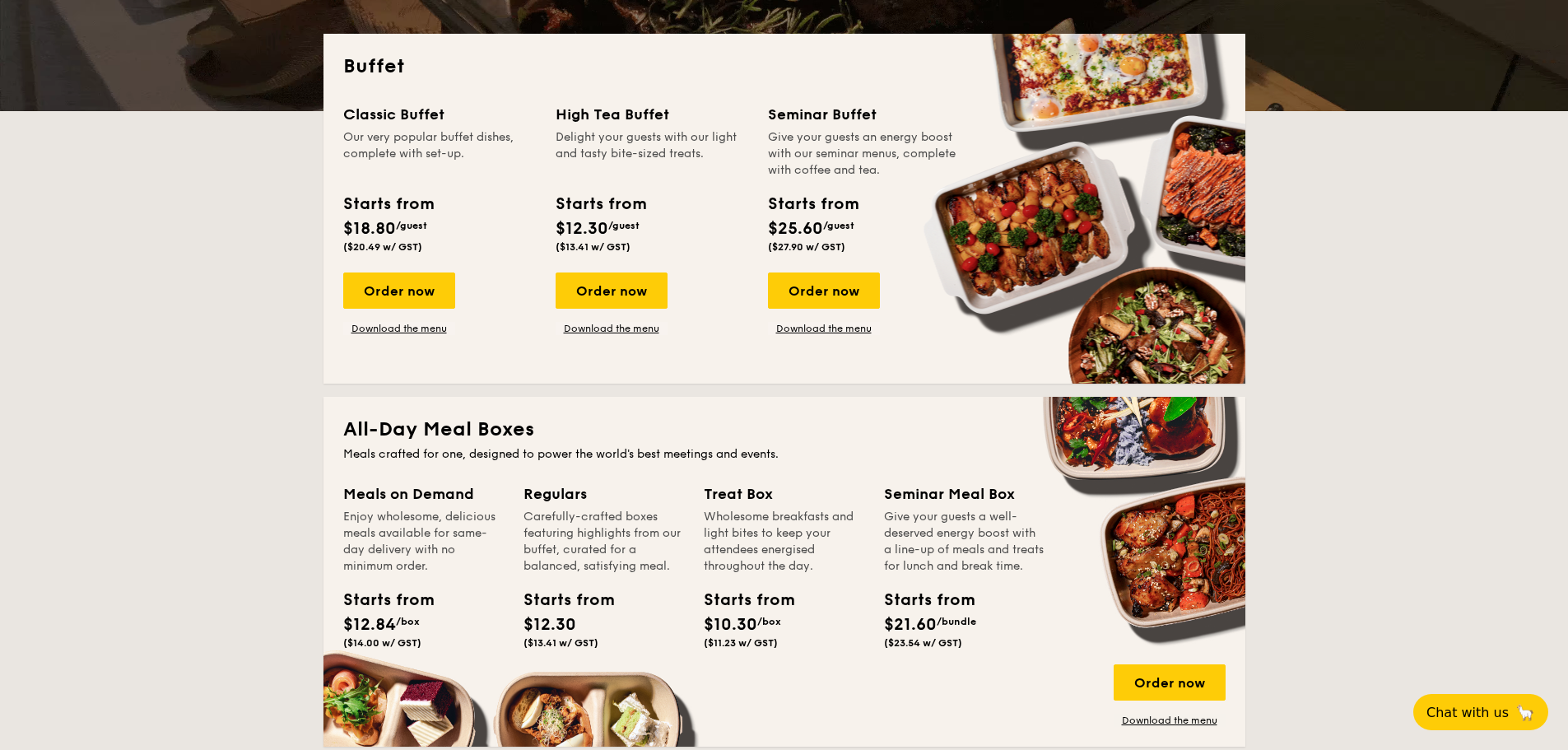
scroll to position [247, 0]
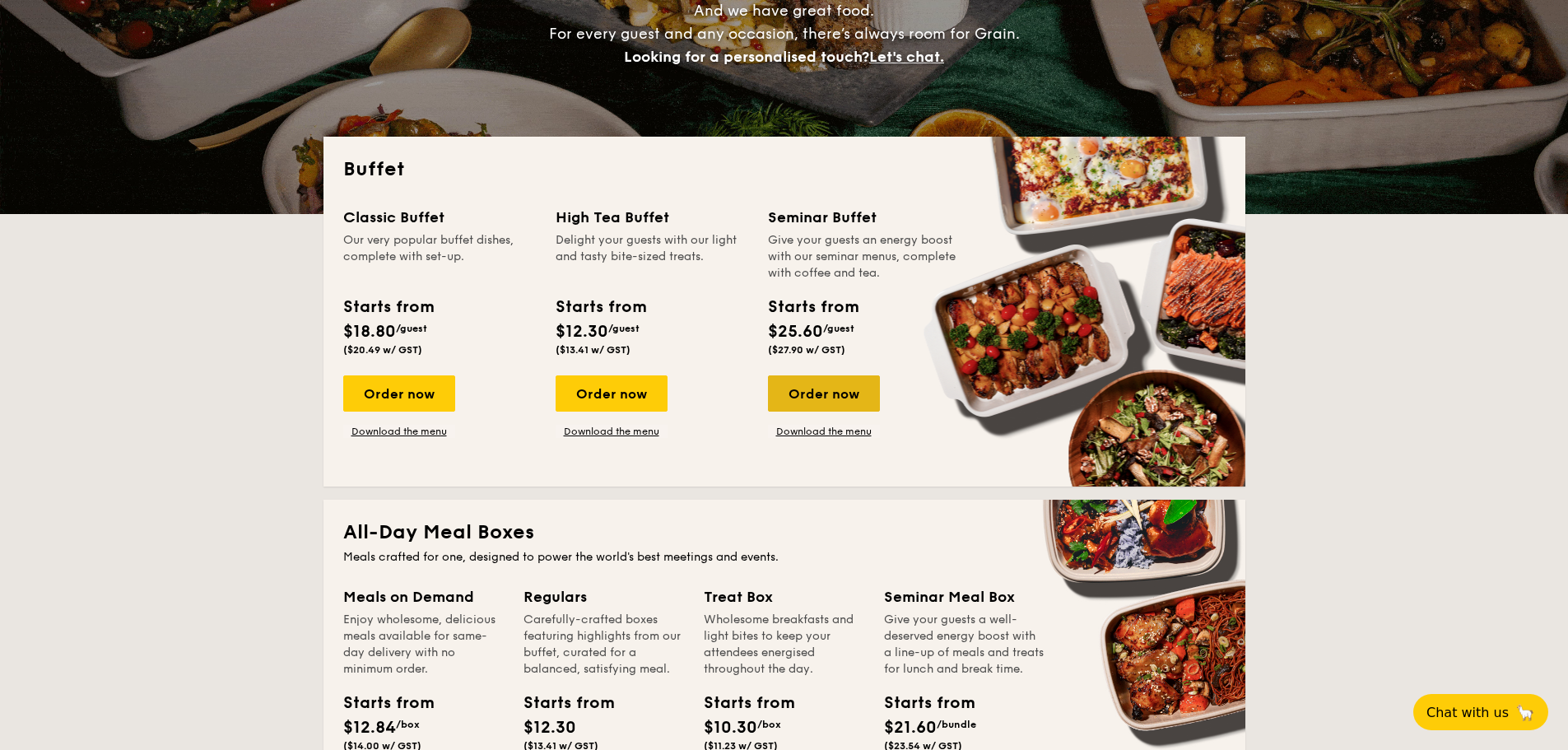
click at [856, 392] on div "Order now" at bounding box center [824, 394] width 112 height 37
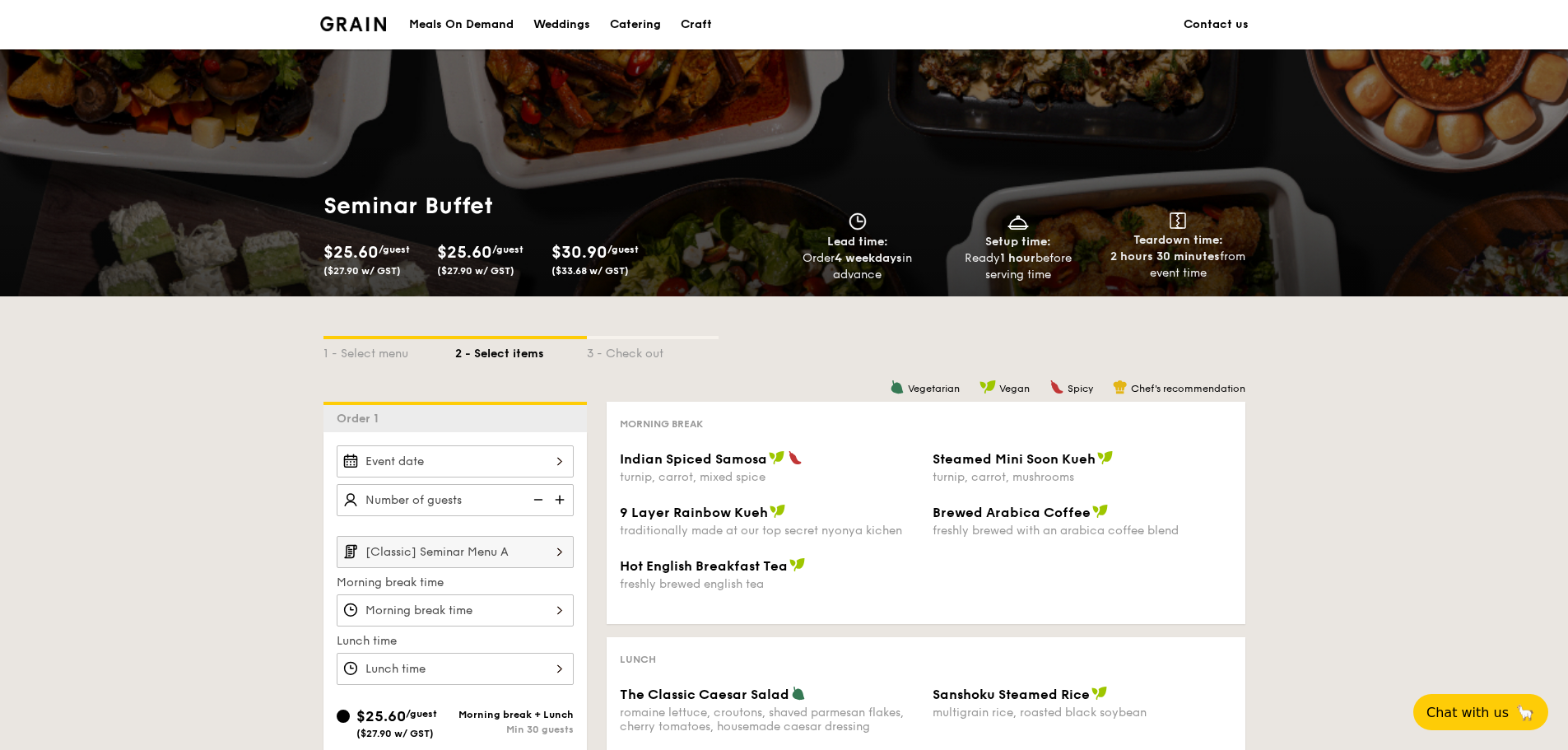
click at [629, 17] on div "Catering" at bounding box center [635, 24] width 51 height 50
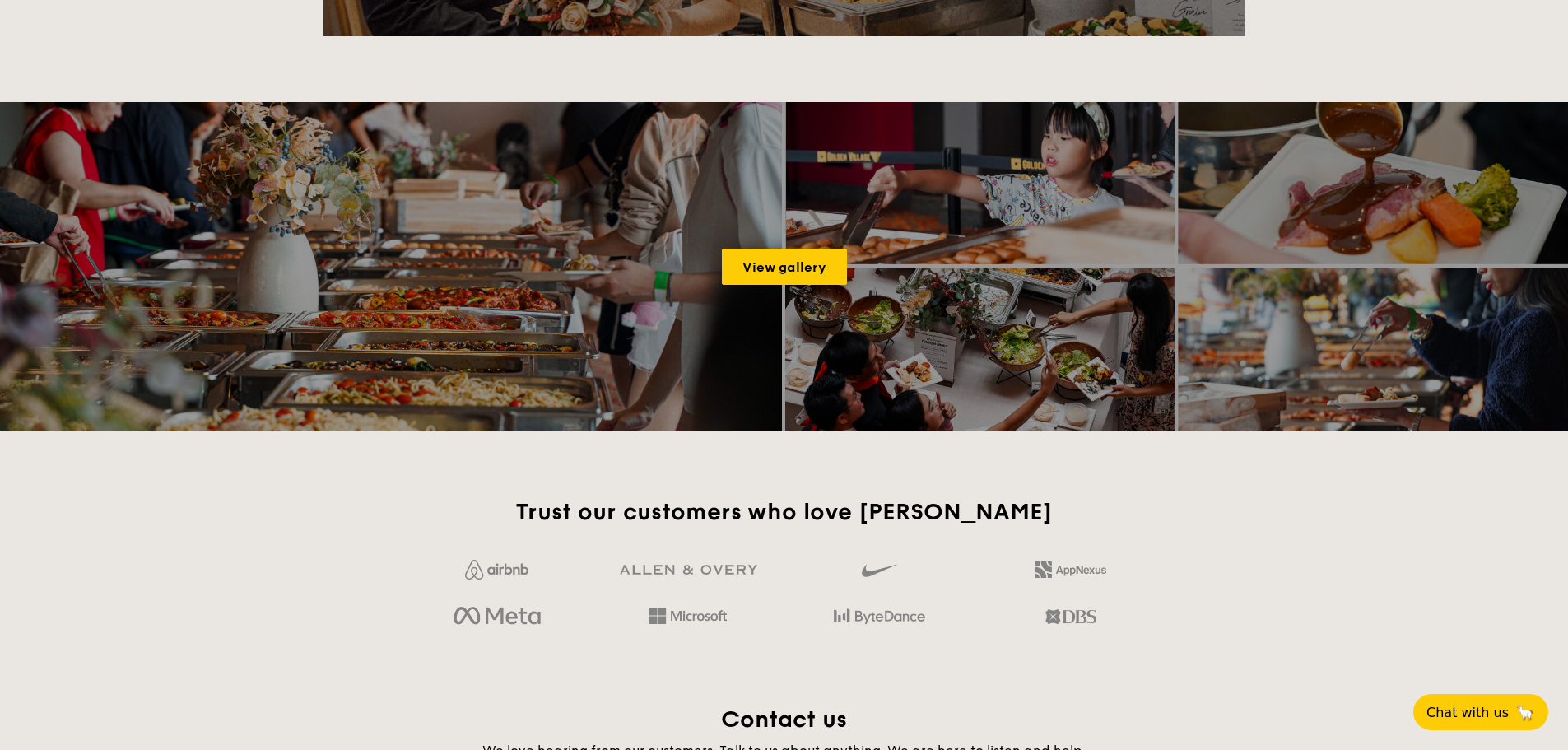
scroll to position [2142, 0]
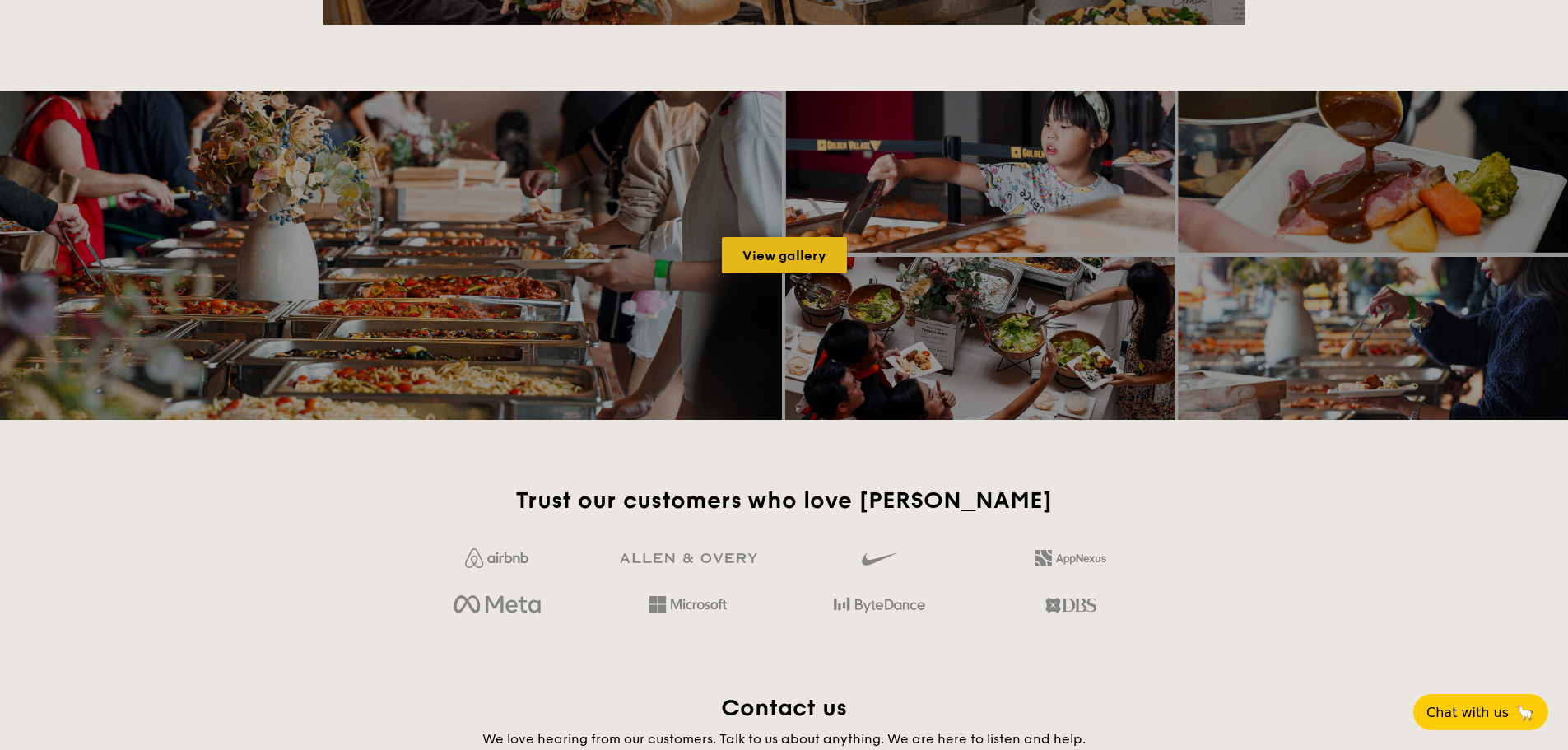
click at [782, 259] on link "View gallery" at bounding box center [784, 255] width 125 height 37
